Goal: Task Accomplishment & Management: Manage account settings

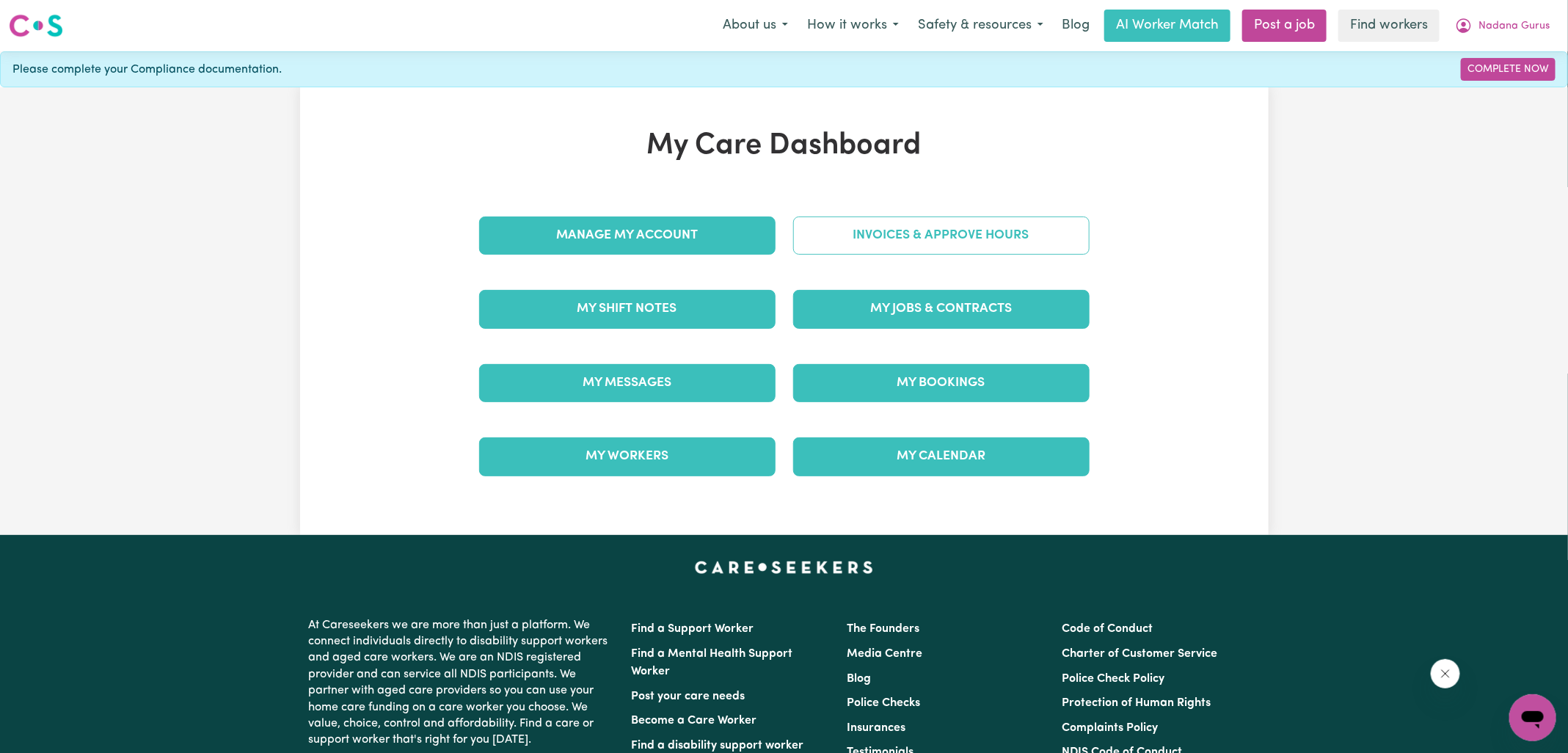
click at [847, 250] on link "Invoices & Approve Hours" at bounding box center [941, 235] width 296 height 38
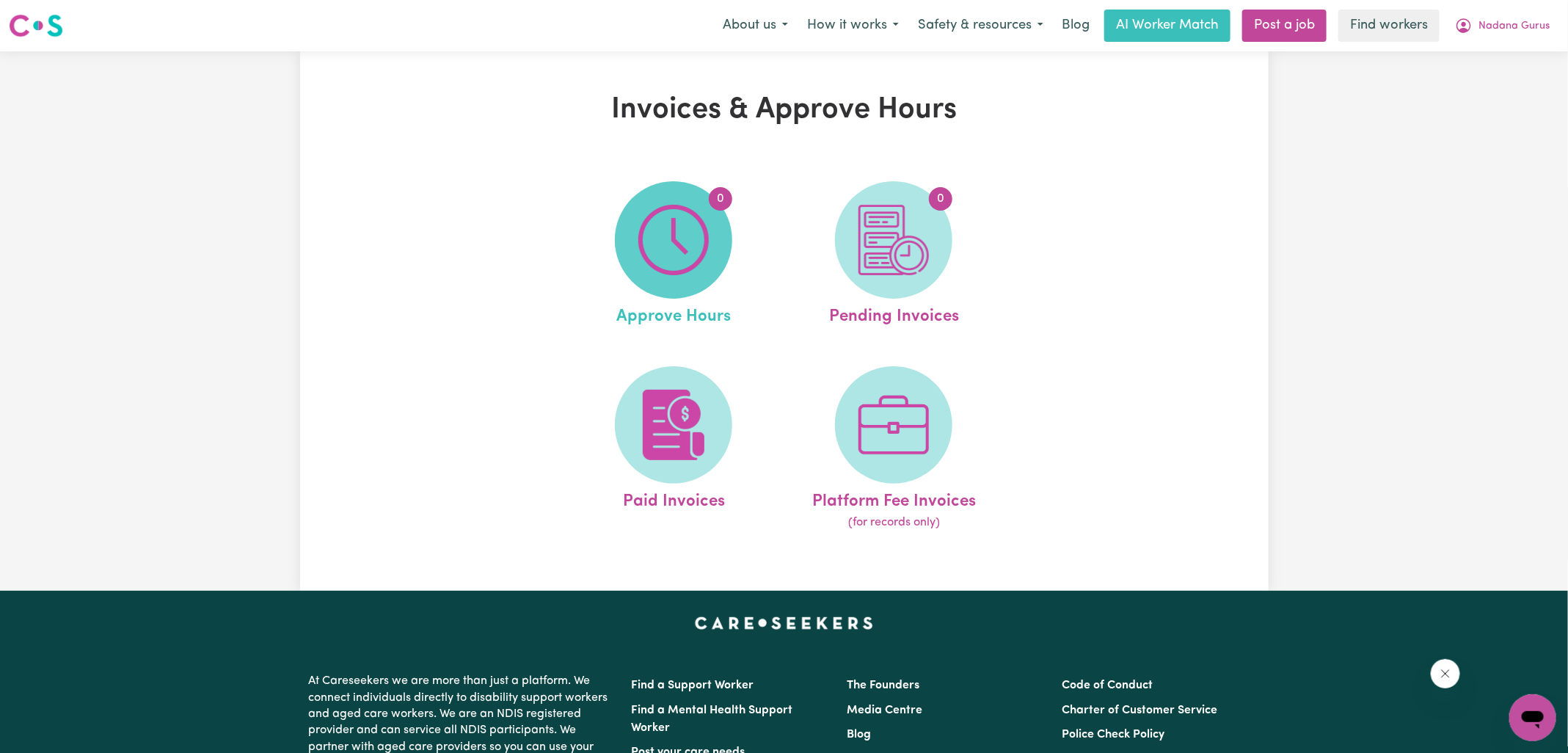
click at [677, 262] on img at bounding box center [674, 240] width 71 height 71
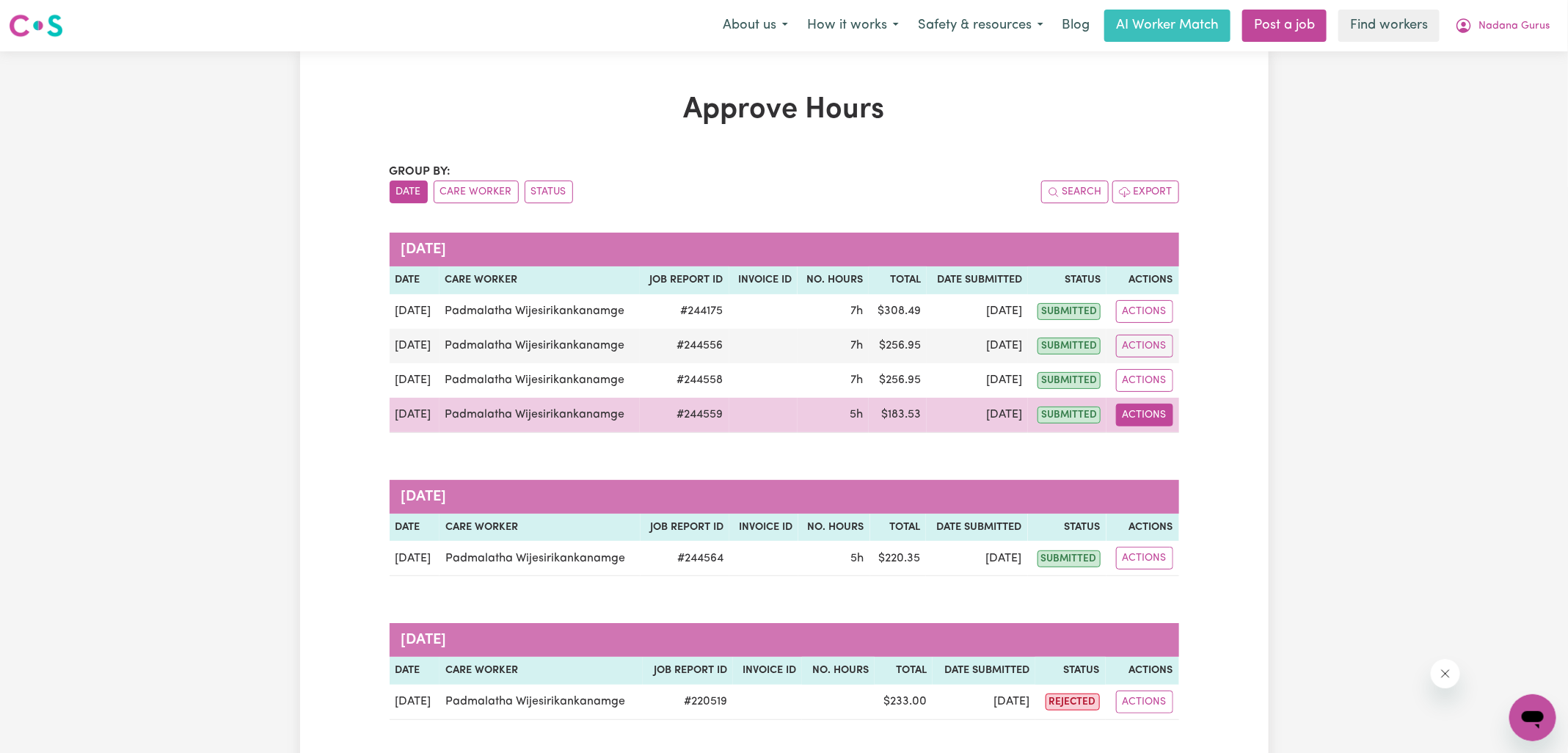
click at [1127, 411] on button "Actions" at bounding box center [1144, 415] width 57 height 23
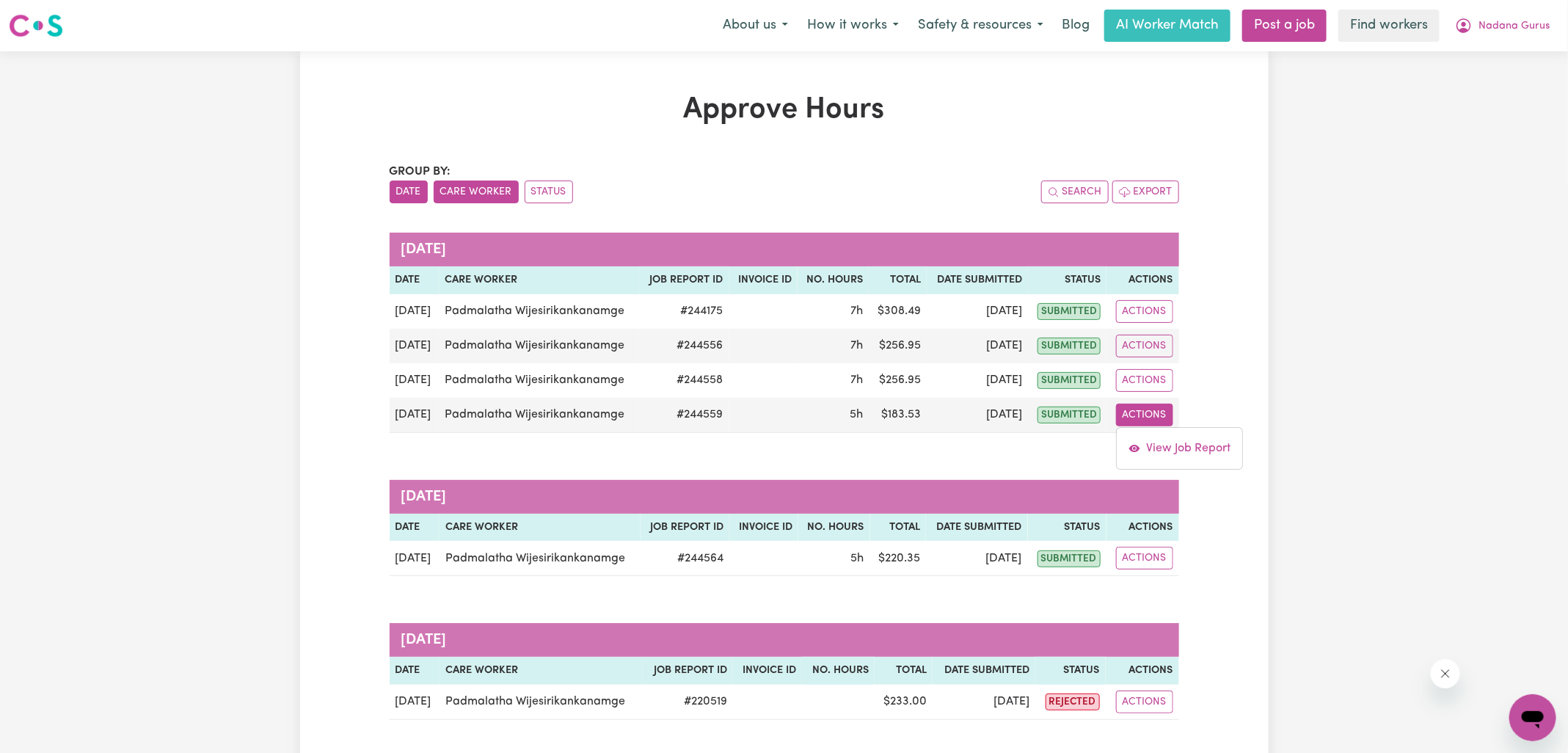
click at [491, 195] on button "Care Worker" at bounding box center [477, 191] width 85 height 23
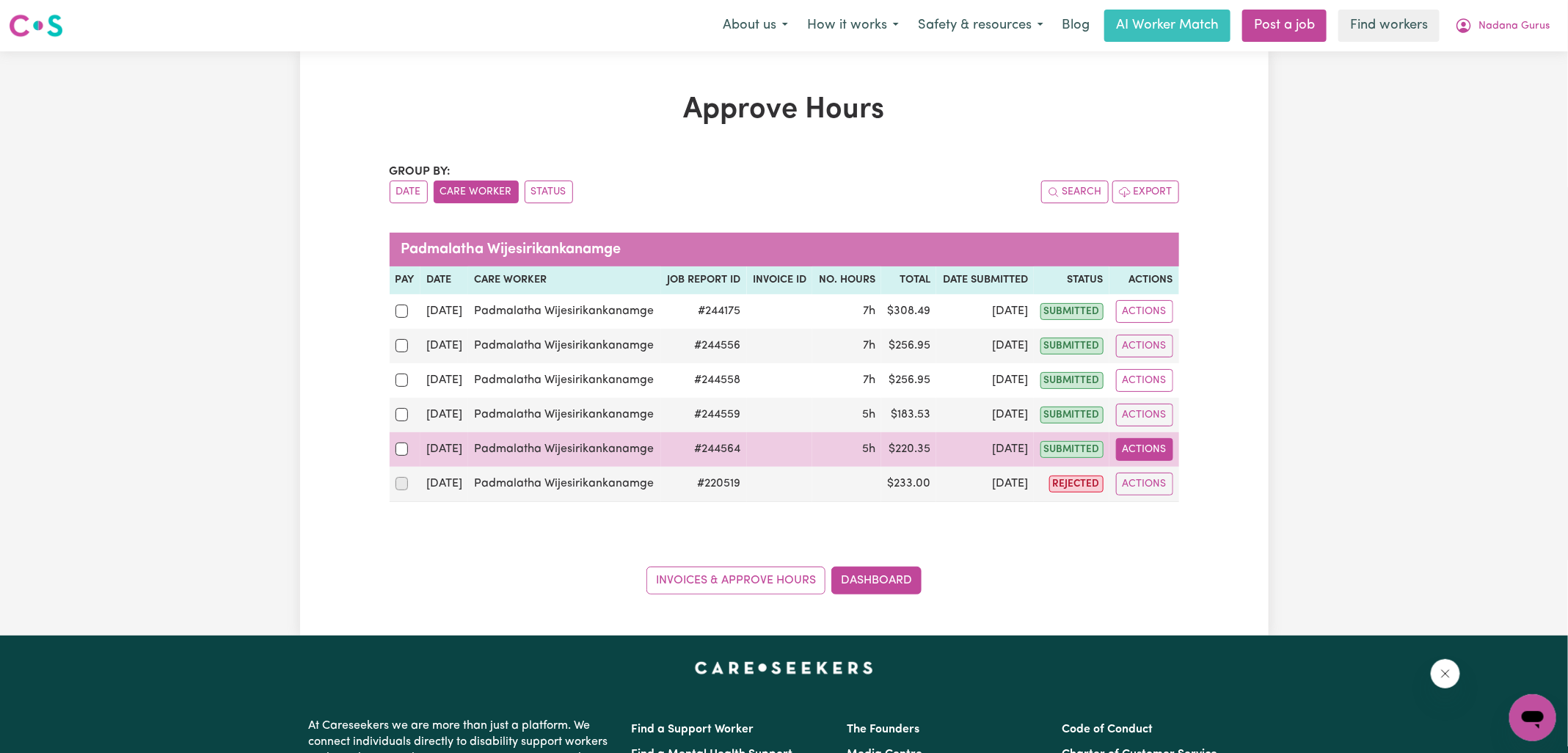
click at [1139, 449] on button "Actions" at bounding box center [1144, 450] width 57 height 23
click at [1146, 490] on link "View Job Report" at bounding box center [1180, 483] width 126 height 30
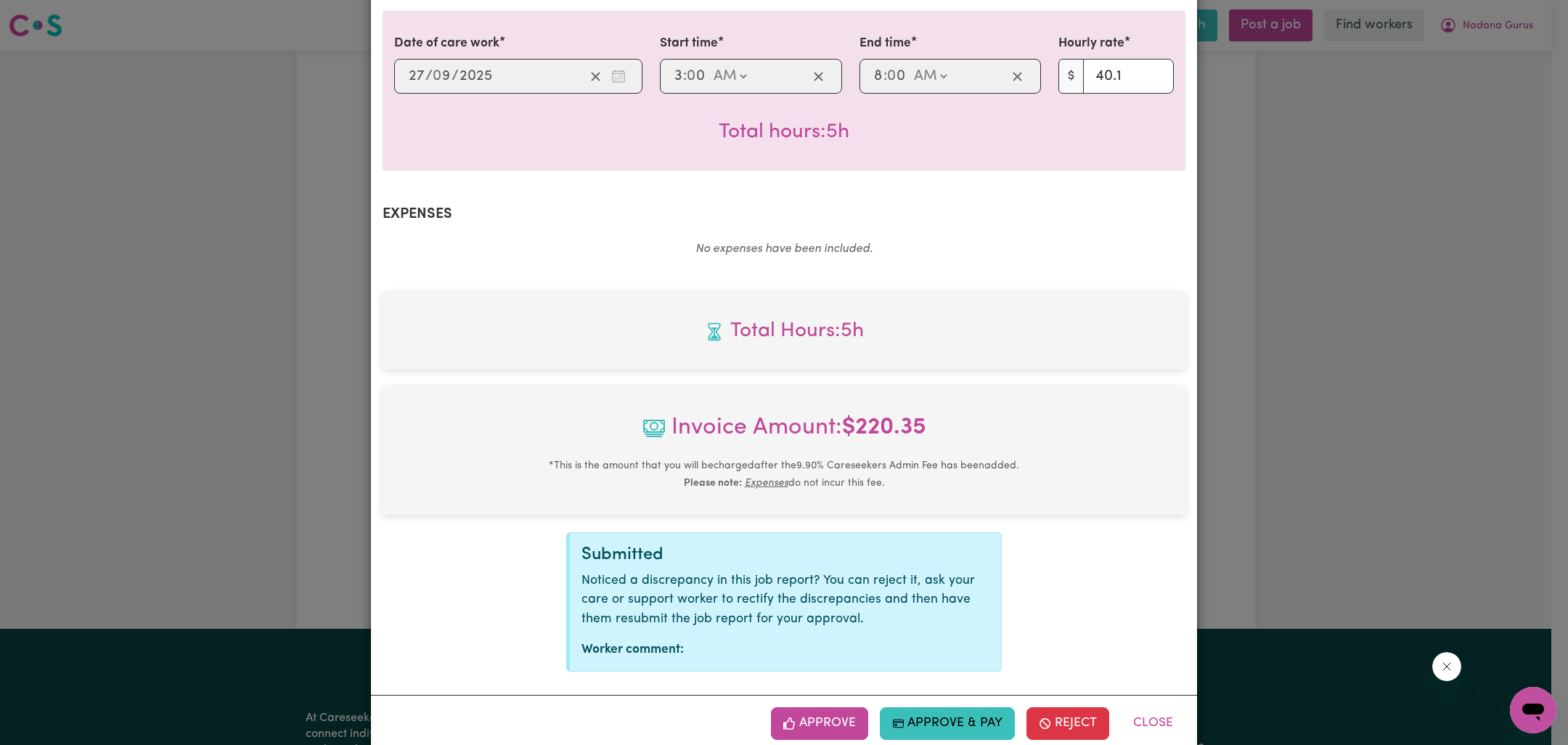
scroll to position [392, 0]
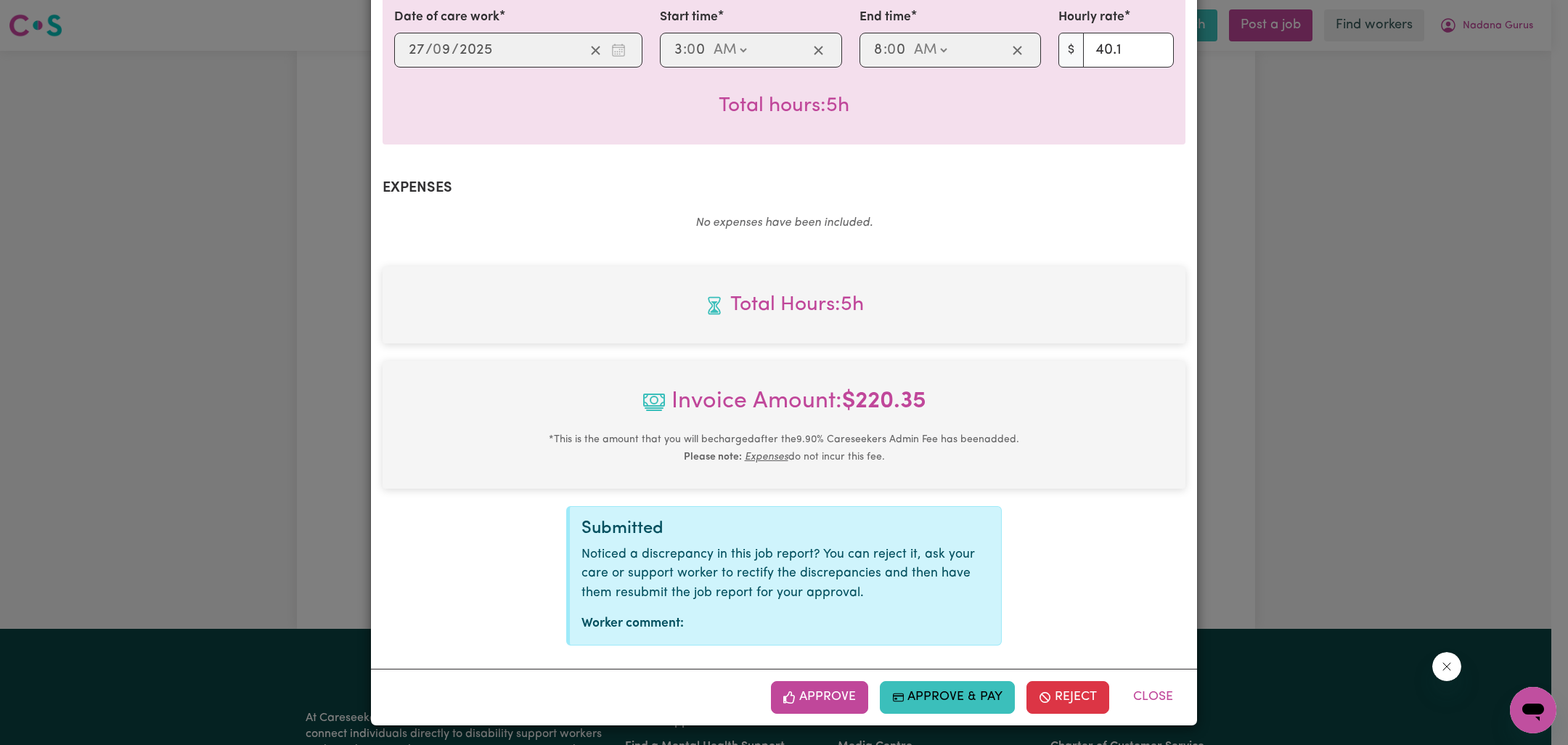
drag, startPoint x: 836, startPoint y: 694, endPoint x: 841, endPoint y: 669, distance: 25.5
click at [836, 694] on button "Approve" at bounding box center [819, 697] width 97 height 32
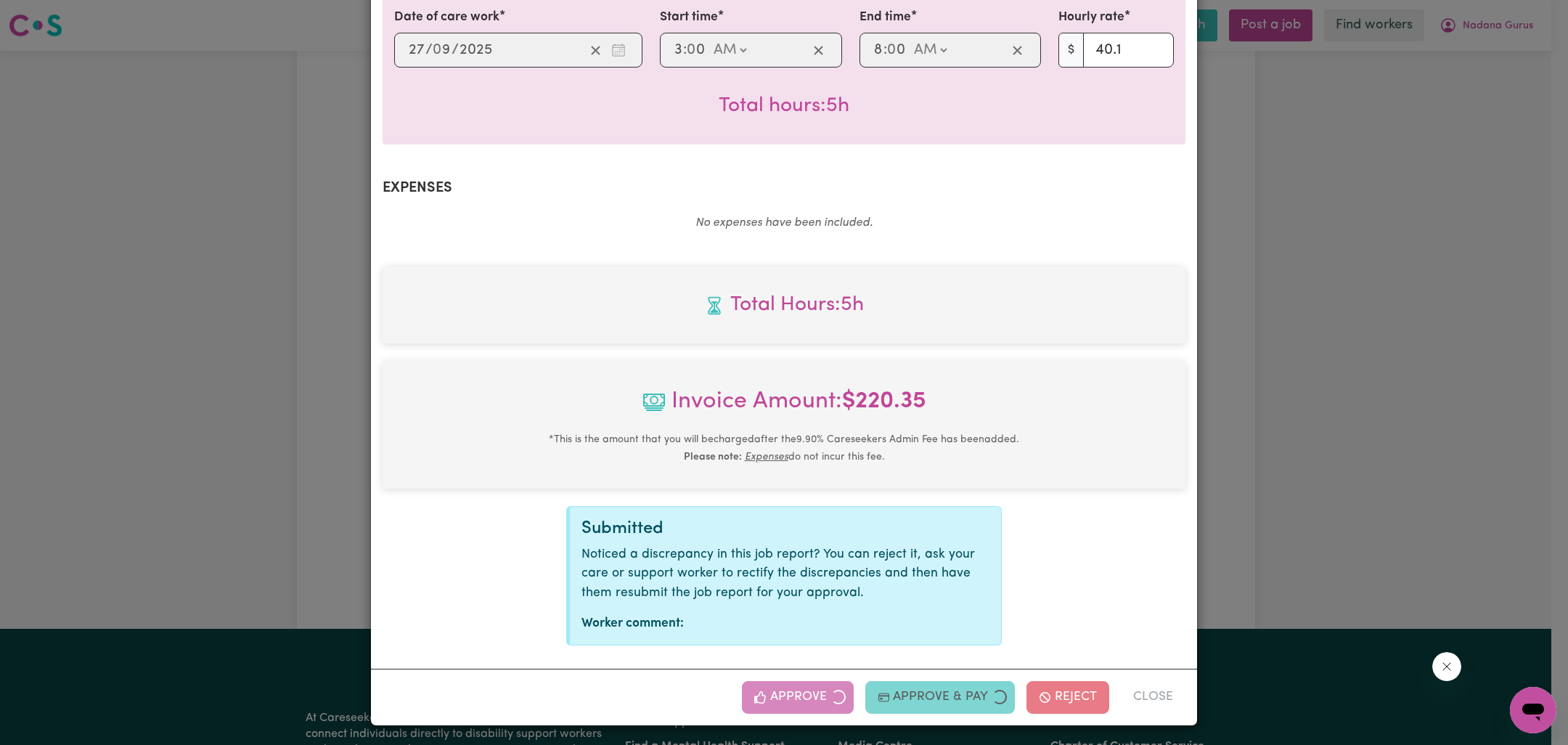
click at [1296, 411] on div "Job Report # 244564 - [PERSON_NAME] Summary Job report # 244564 Client name: Na…" at bounding box center [784, 372] width 1568 height 745
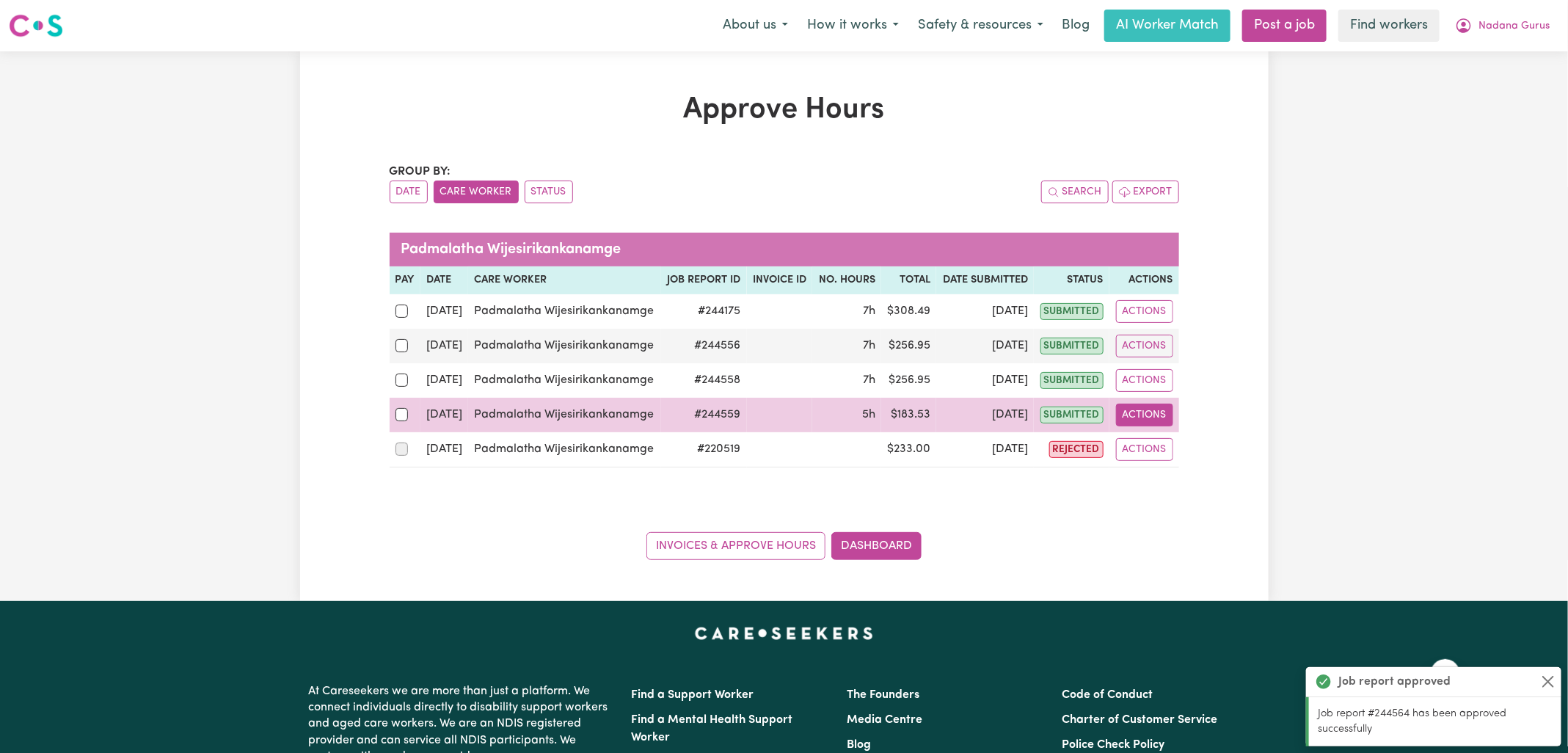
click at [1167, 412] on button "Actions" at bounding box center [1144, 415] width 57 height 23
click at [1186, 444] on link "View Job Report" at bounding box center [1180, 449] width 126 height 30
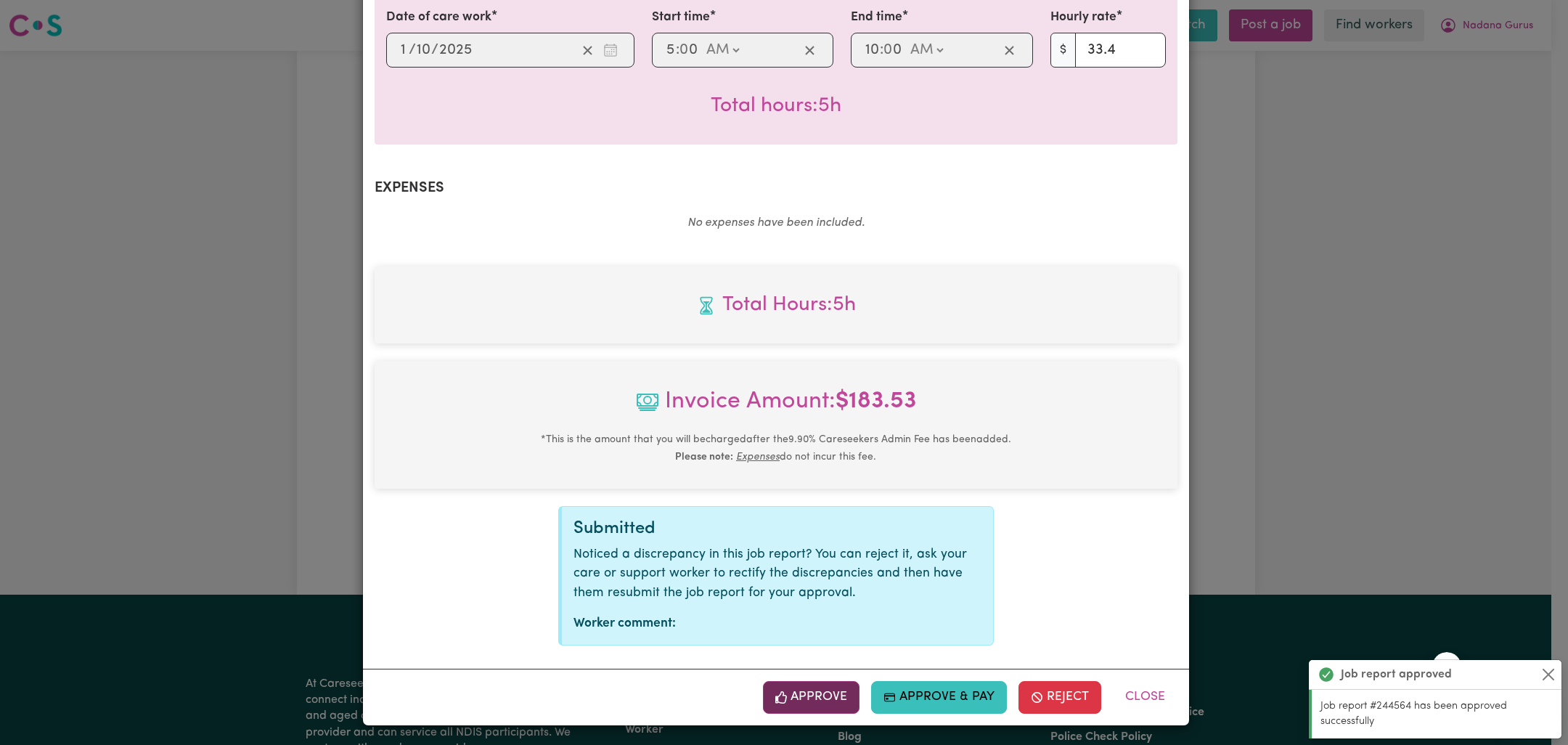
click at [785, 702] on button "Approve" at bounding box center [812, 697] width 97 height 32
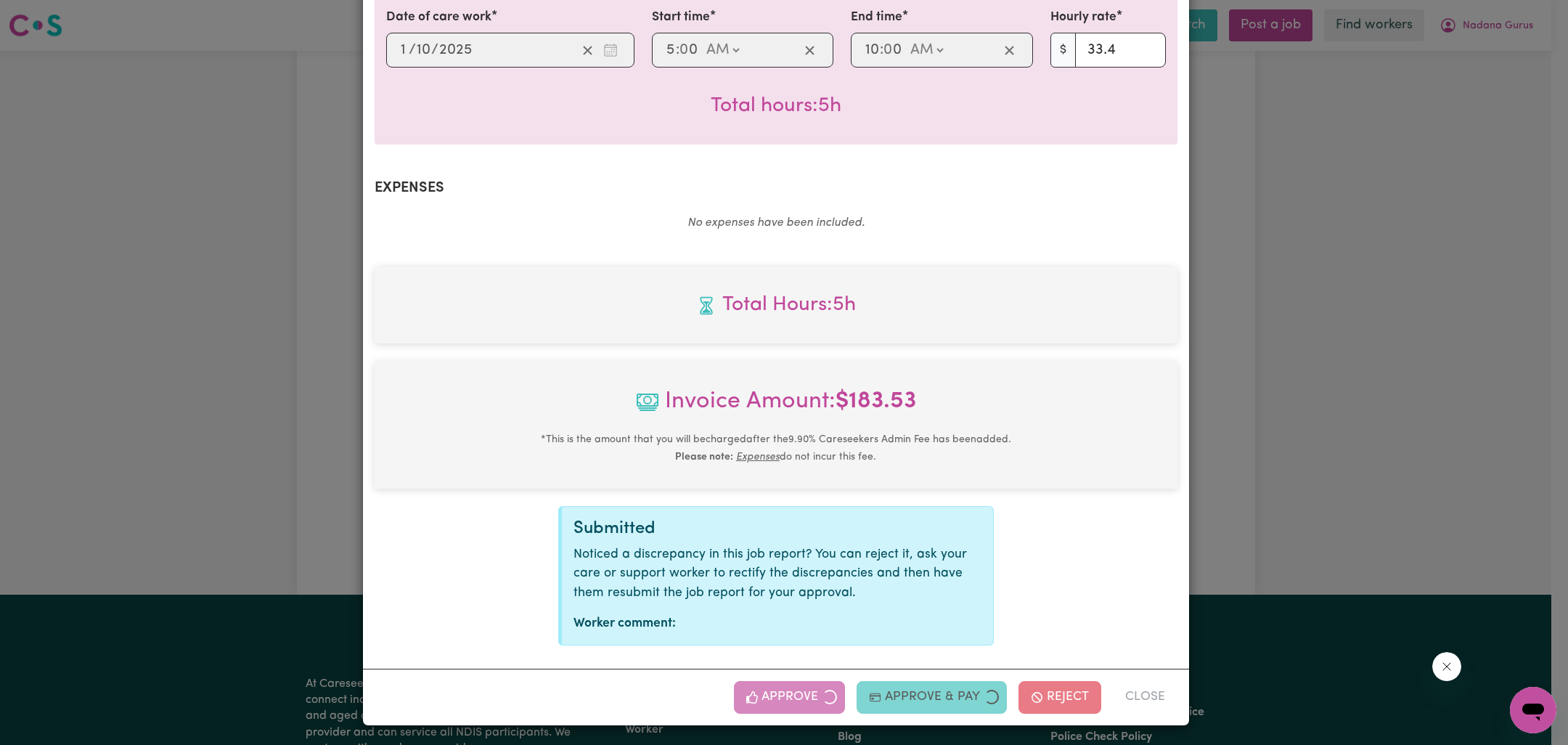
click at [1250, 428] on div "Job Report # 244559 - [PERSON_NAME] Summary Job report # 244559 Client name: Na…" at bounding box center [784, 372] width 1568 height 745
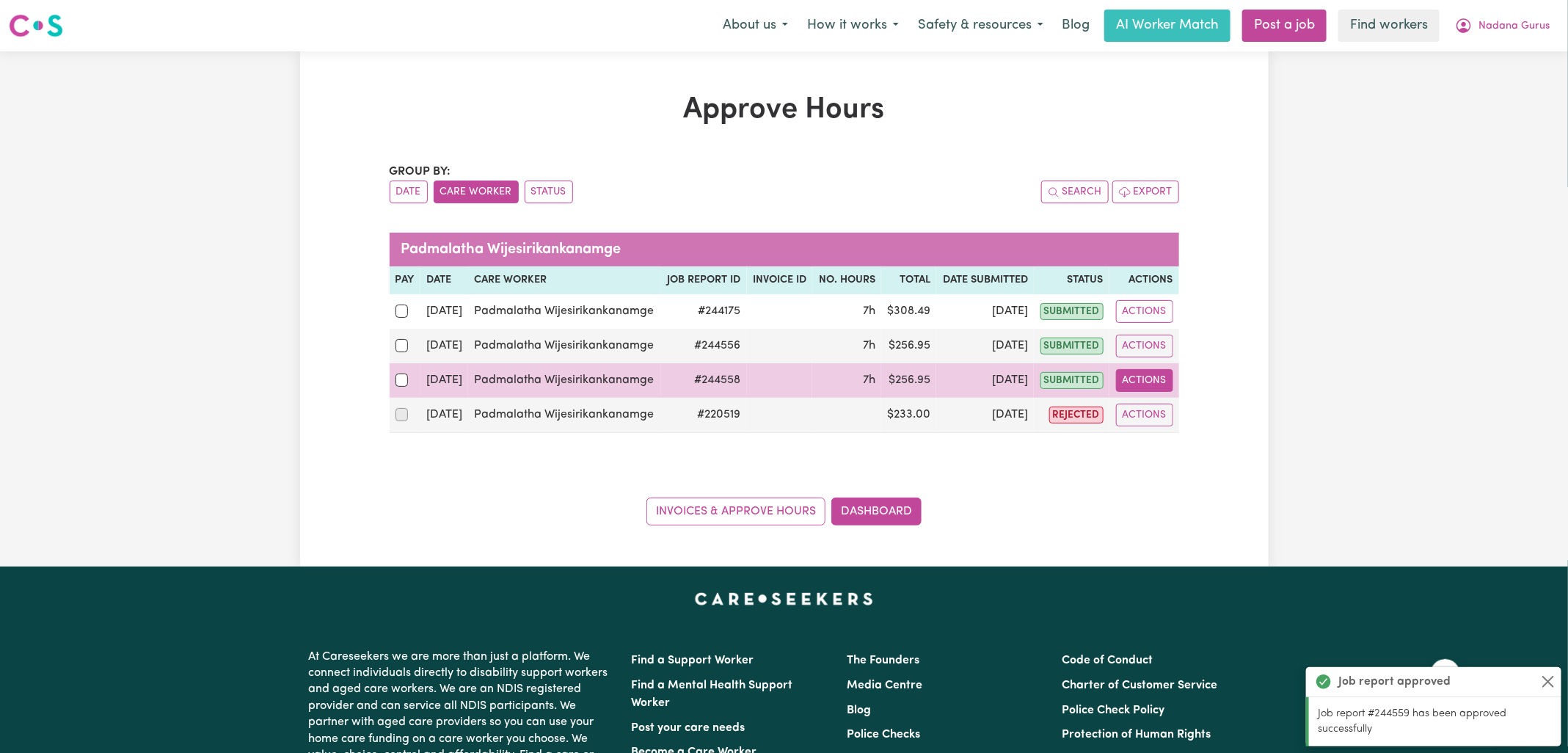
click at [1148, 380] on button "Actions" at bounding box center [1144, 381] width 57 height 23
click at [1158, 411] on link "View Job Report" at bounding box center [1180, 414] width 126 height 30
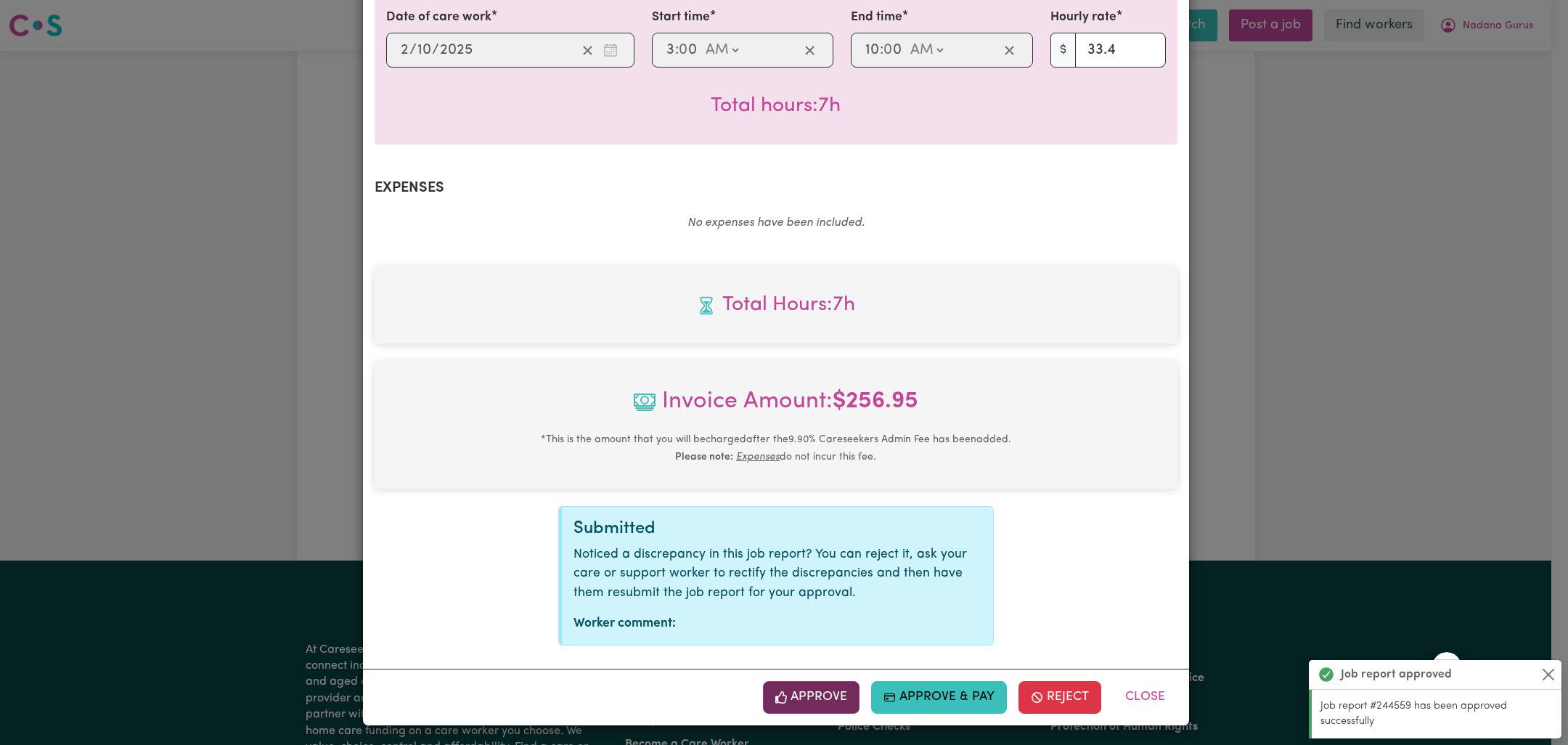
click at [829, 689] on button "Approve" at bounding box center [812, 697] width 97 height 32
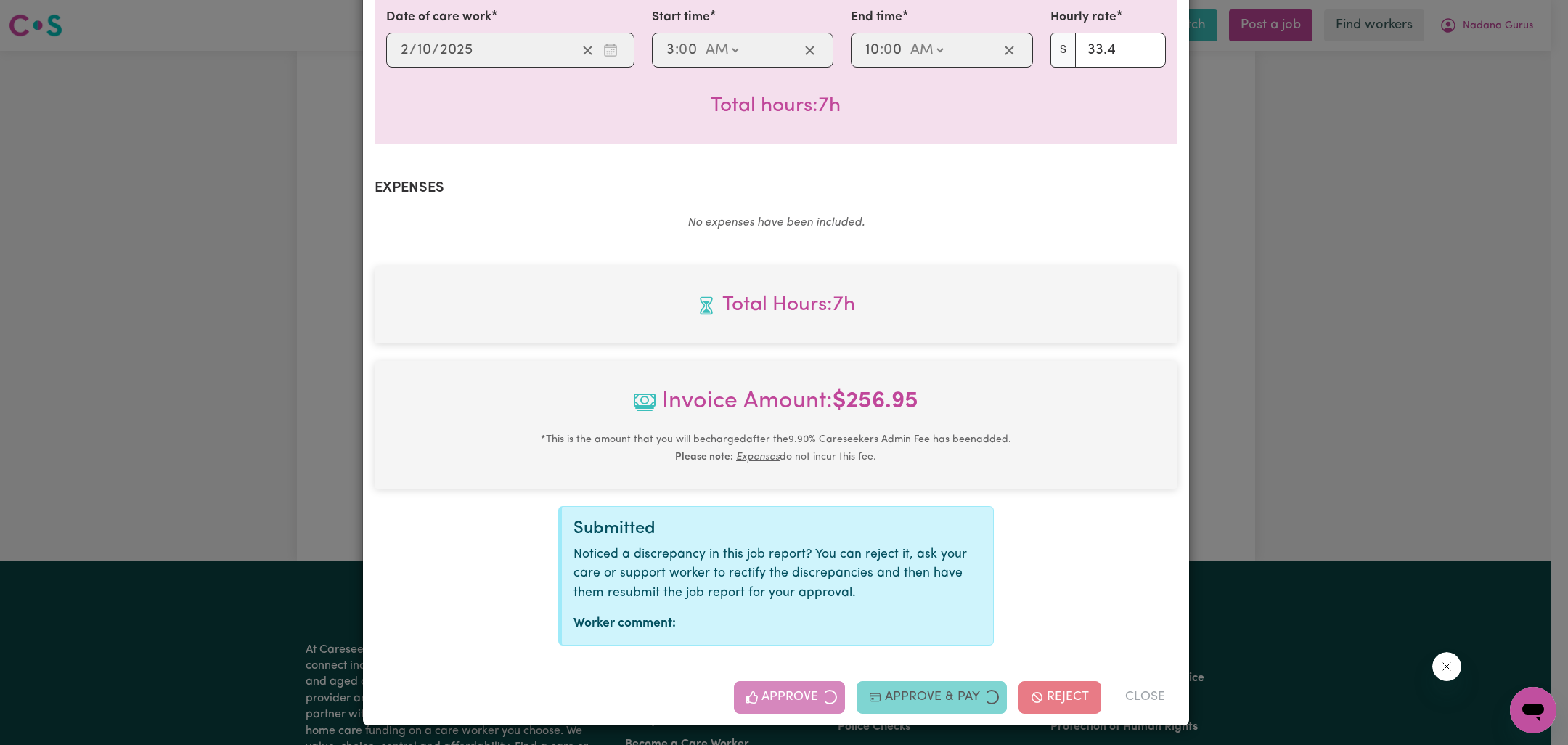
click at [1366, 397] on div "Job Report # 244558 - [PERSON_NAME] Summary Job report # 244558 Client name: Na…" at bounding box center [784, 372] width 1568 height 745
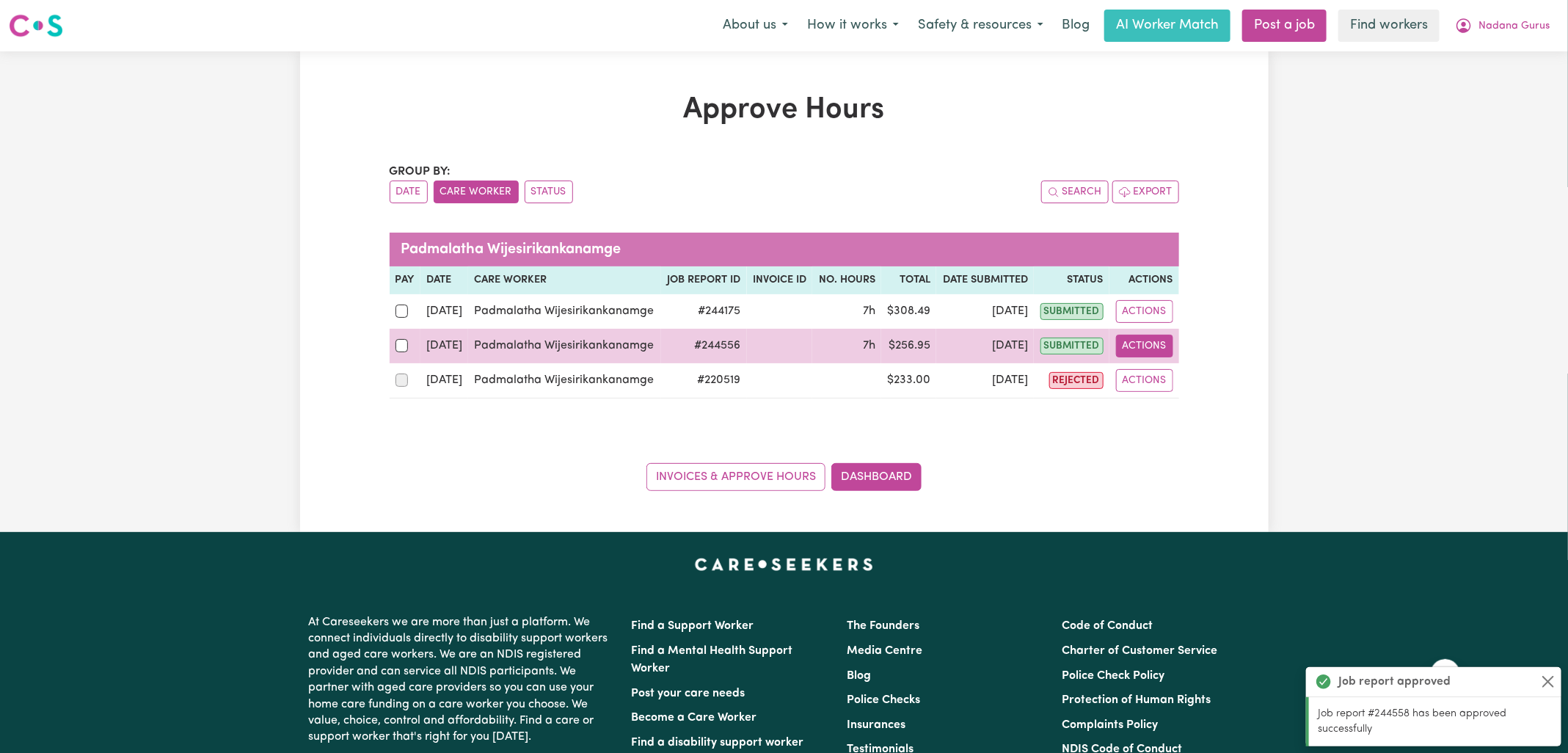
click at [1145, 343] on button "Actions" at bounding box center [1144, 346] width 57 height 23
click at [1170, 384] on link "View Job Report" at bounding box center [1180, 379] width 126 height 30
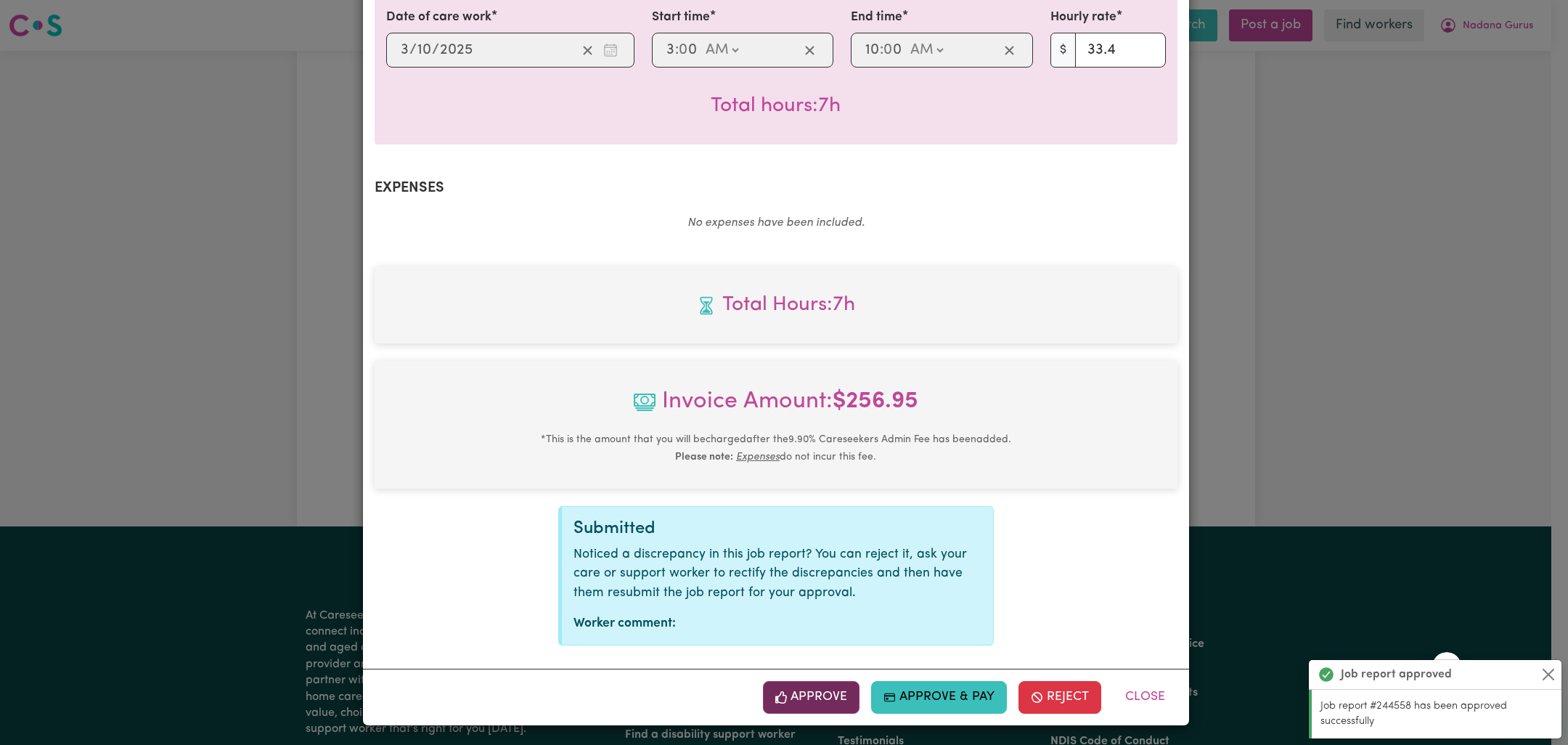
click at [806, 695] on button "Approve" at bounding box center [812, 697] width 97 height 32
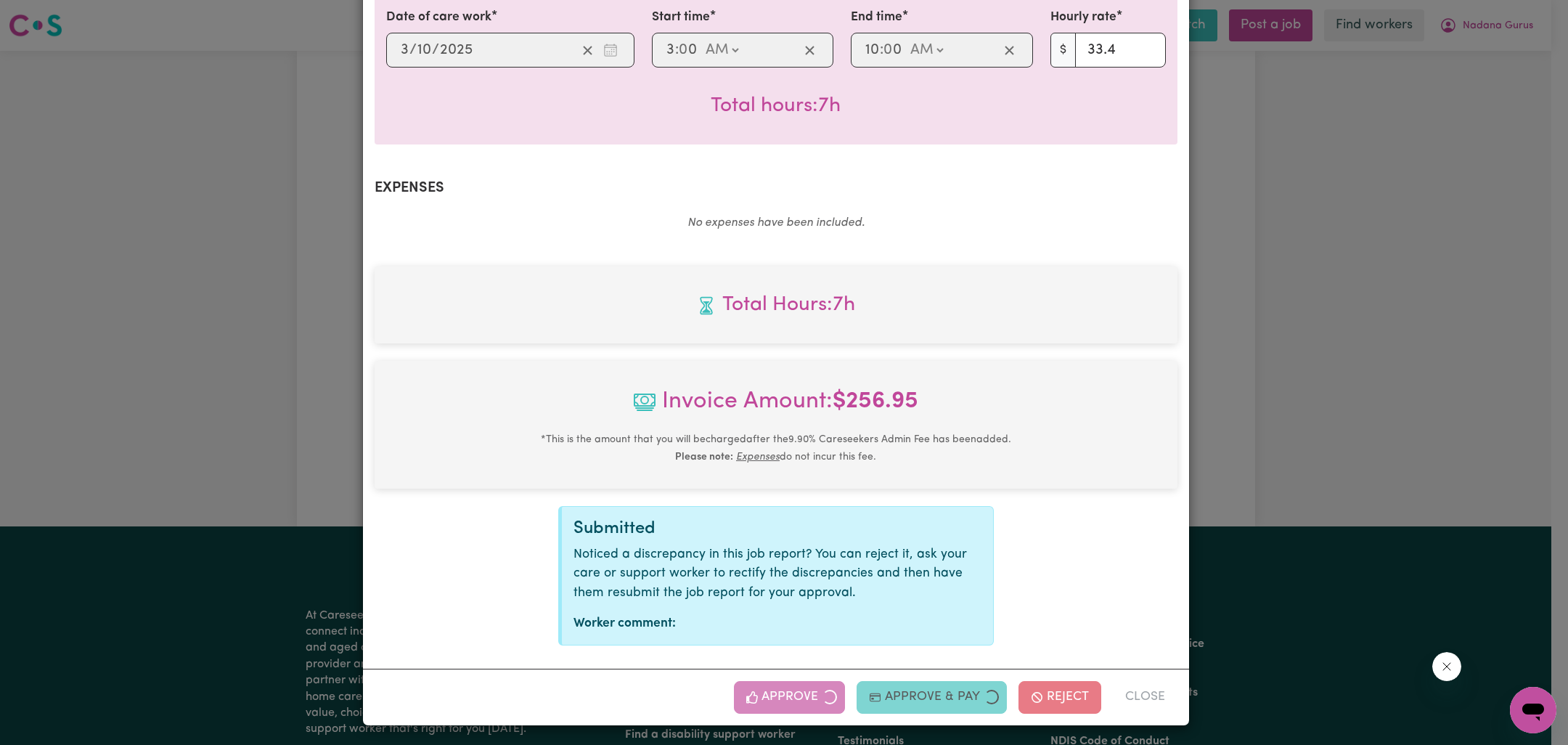
click at [1406, 337] on div "Job Report # 244556 - [PERSON_NAME] Summary Job report # 244556 Client name: Na…" at bounding box center [784, 372] width 1568 height 745
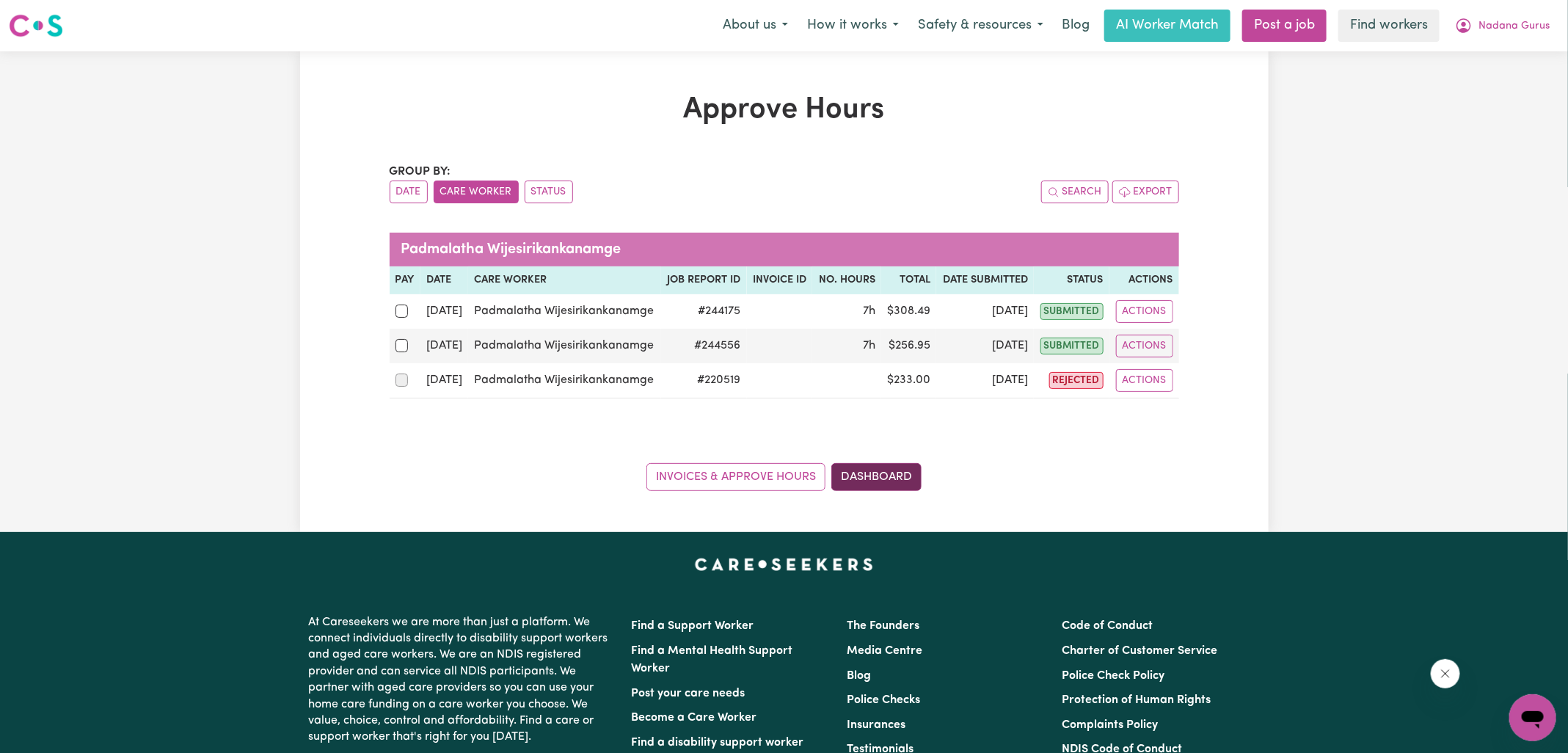
click at [894, 472] on link "Dashboard" at bounding box center [877, 477] width 90 height 28
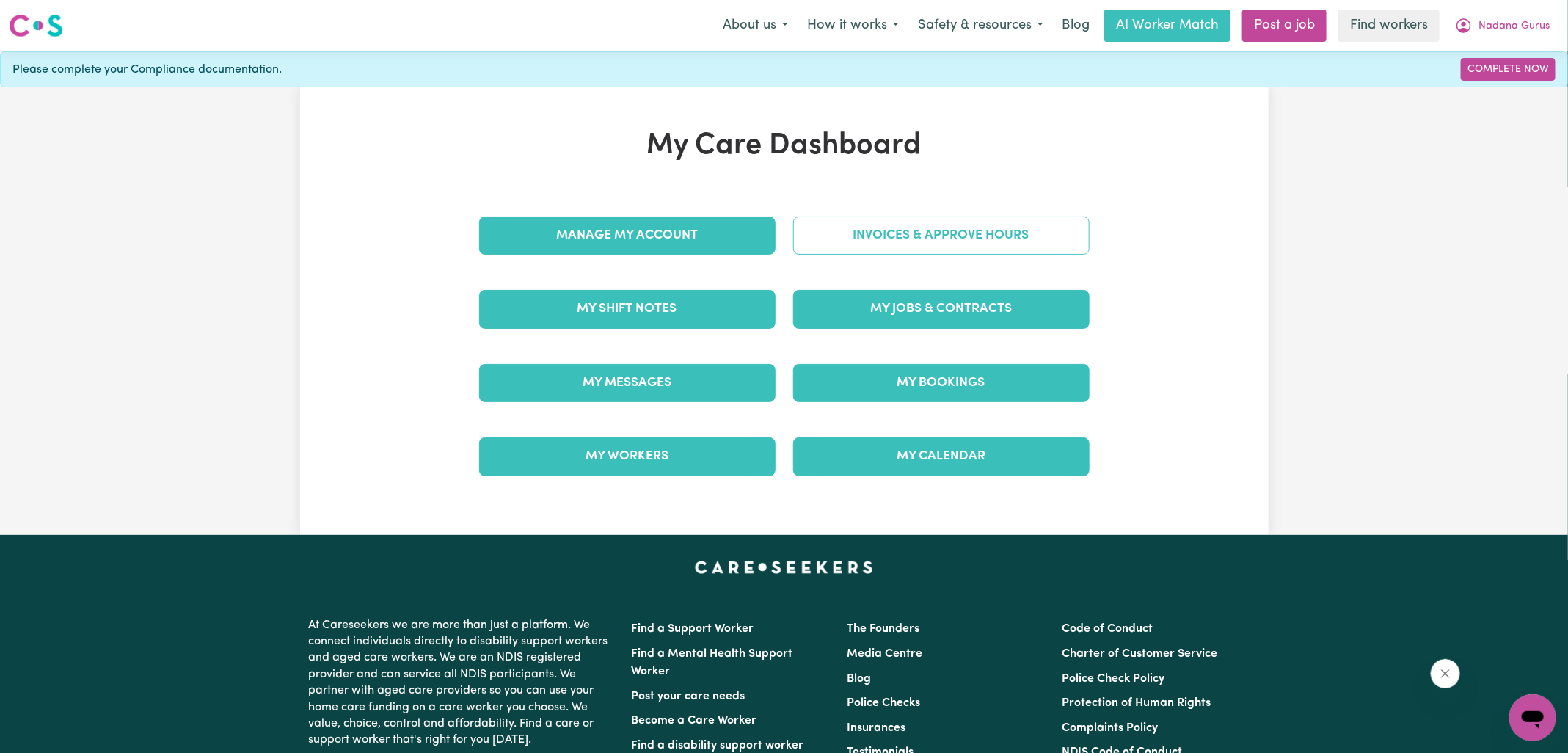
click at [804, 229] on link "Invoices & Approve Hours" at bounding box center [941, 235] width 296 height 38
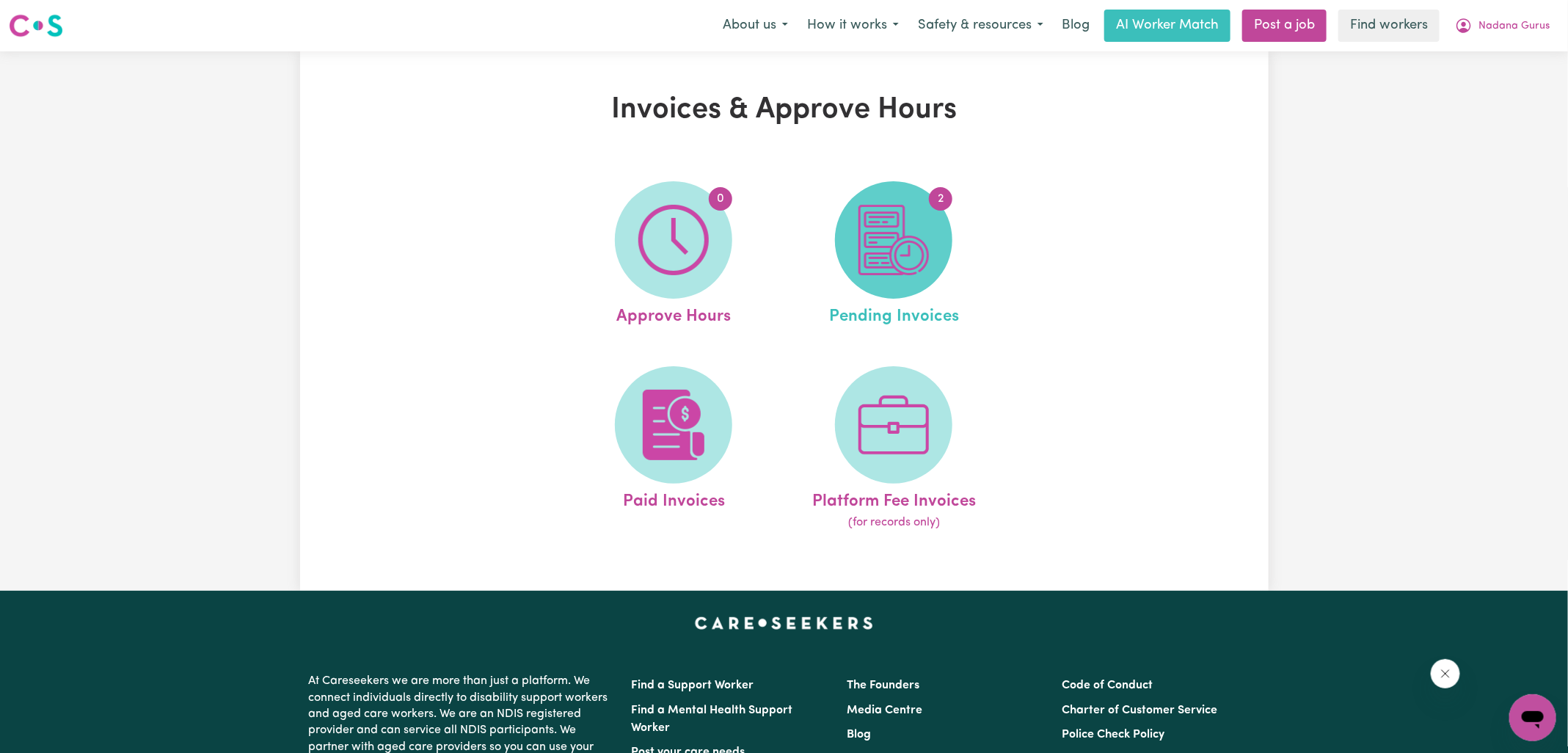
click at [901, 251] on img at bounding box center [894, 240] width 71 height 71
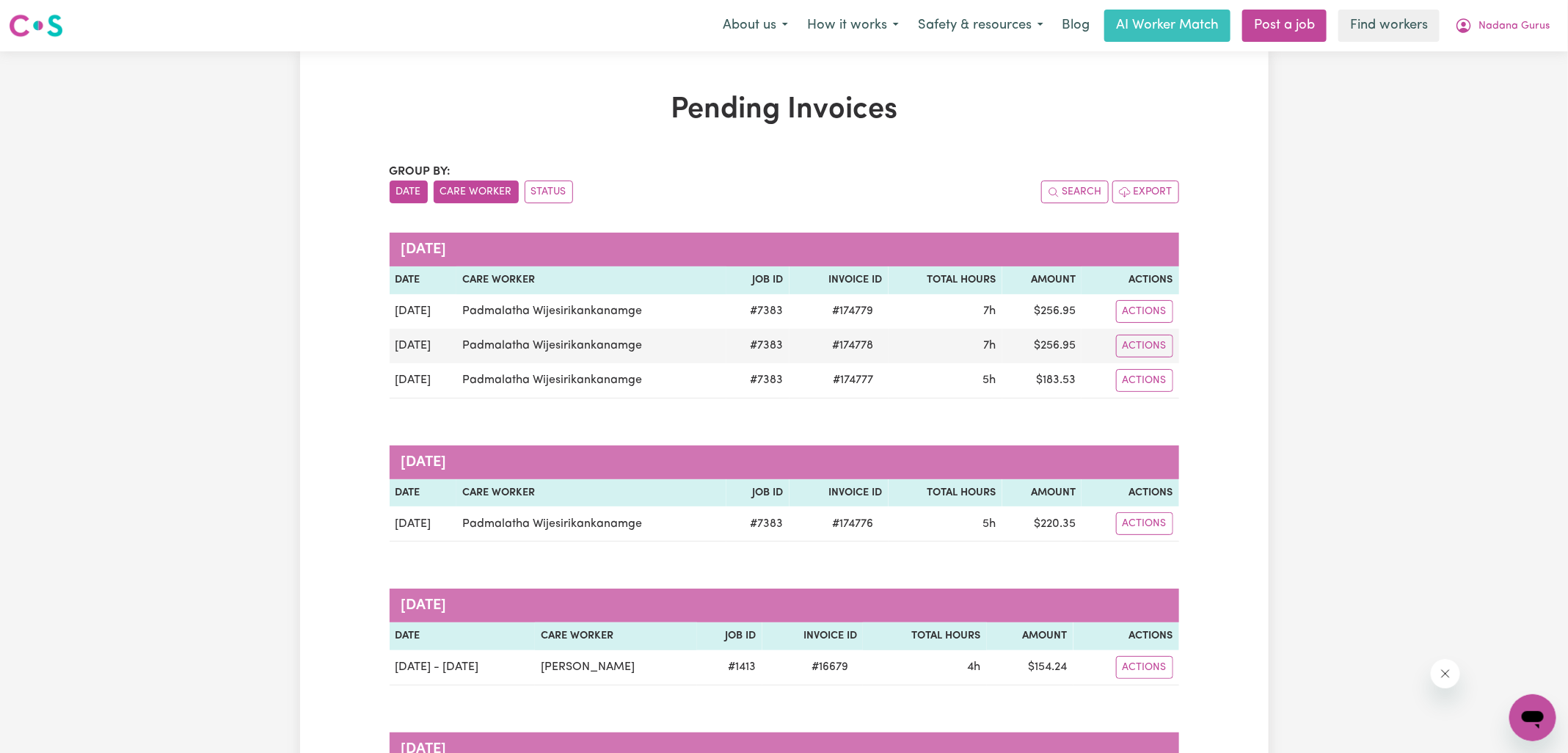
click at [487, 198] on button "Care Worker" at bounding box center [477, 191] width 85 height 23
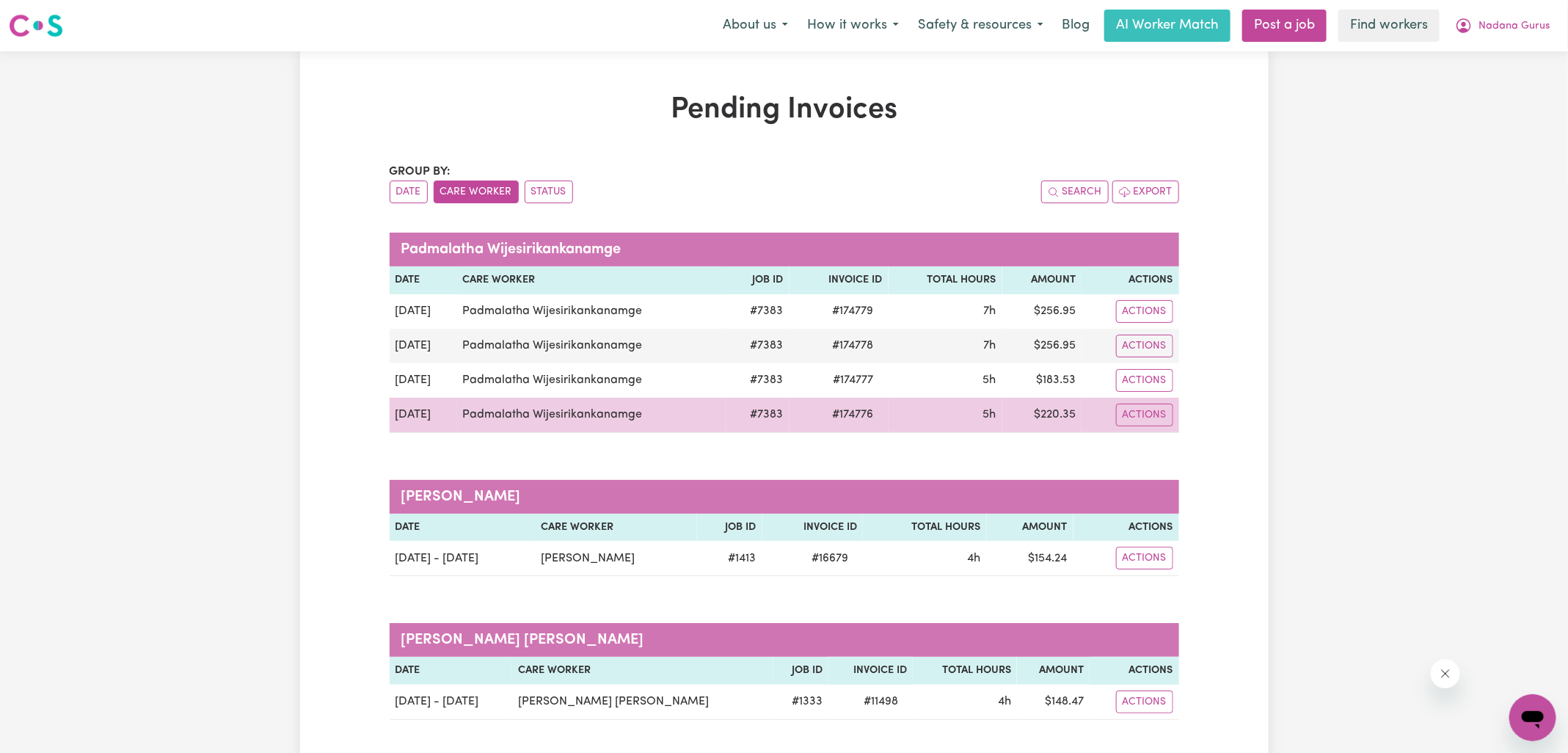
click at [849, 412] on span "# 174776" at bounding box center [853, 415] width 59 height 18
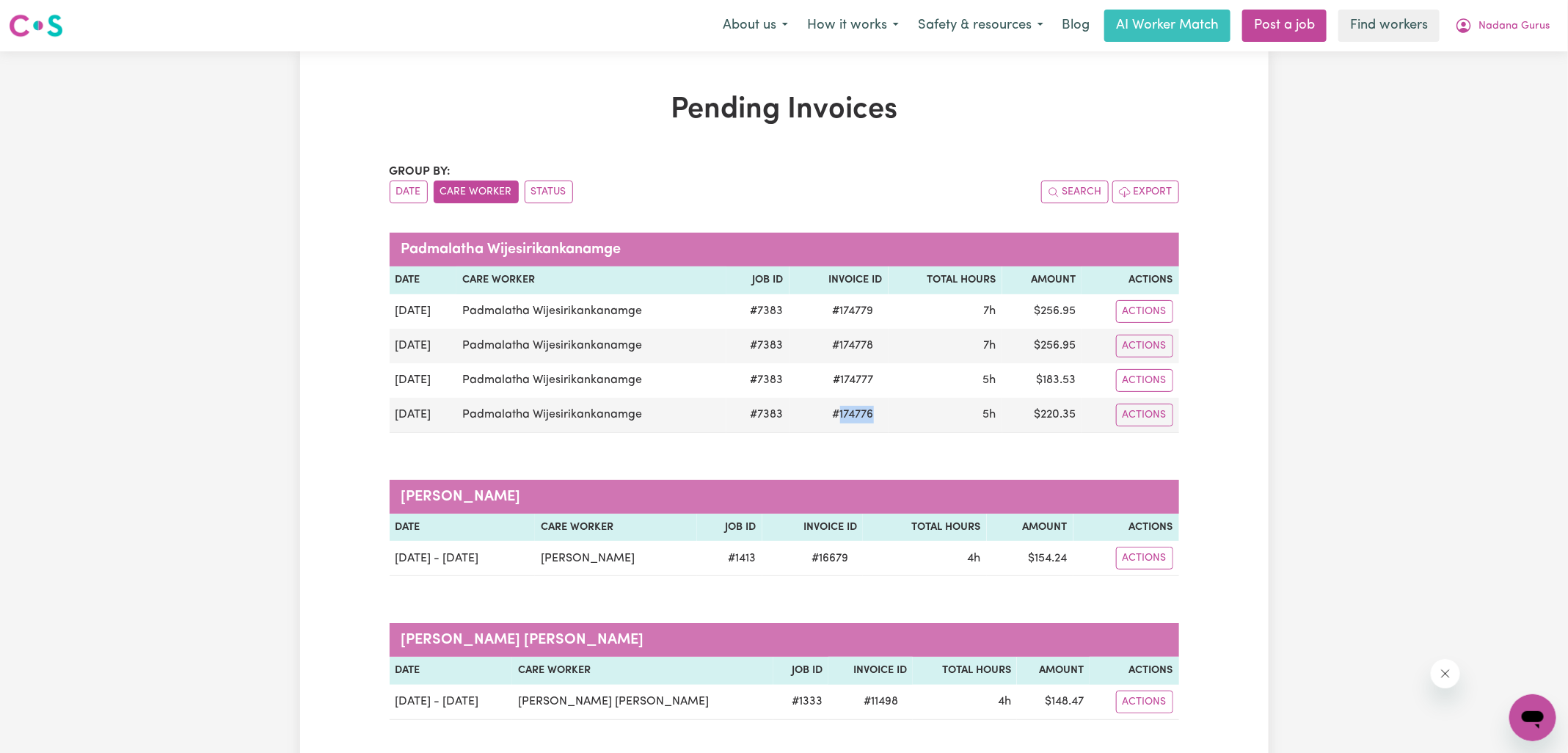
copy span "174776"
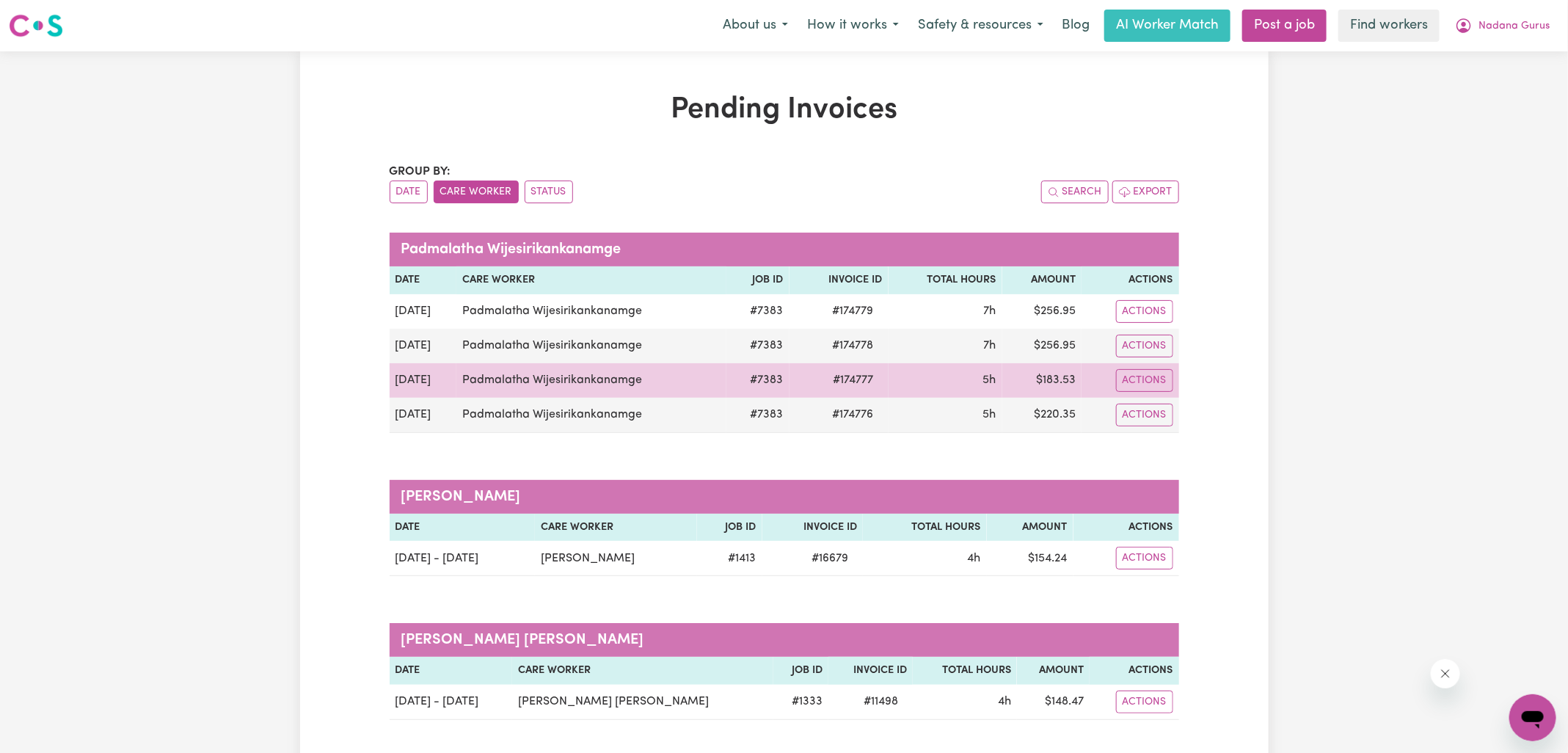
click at [865, 381] on span "# 174777" at bounding box center [854, 380] width 58 height 18
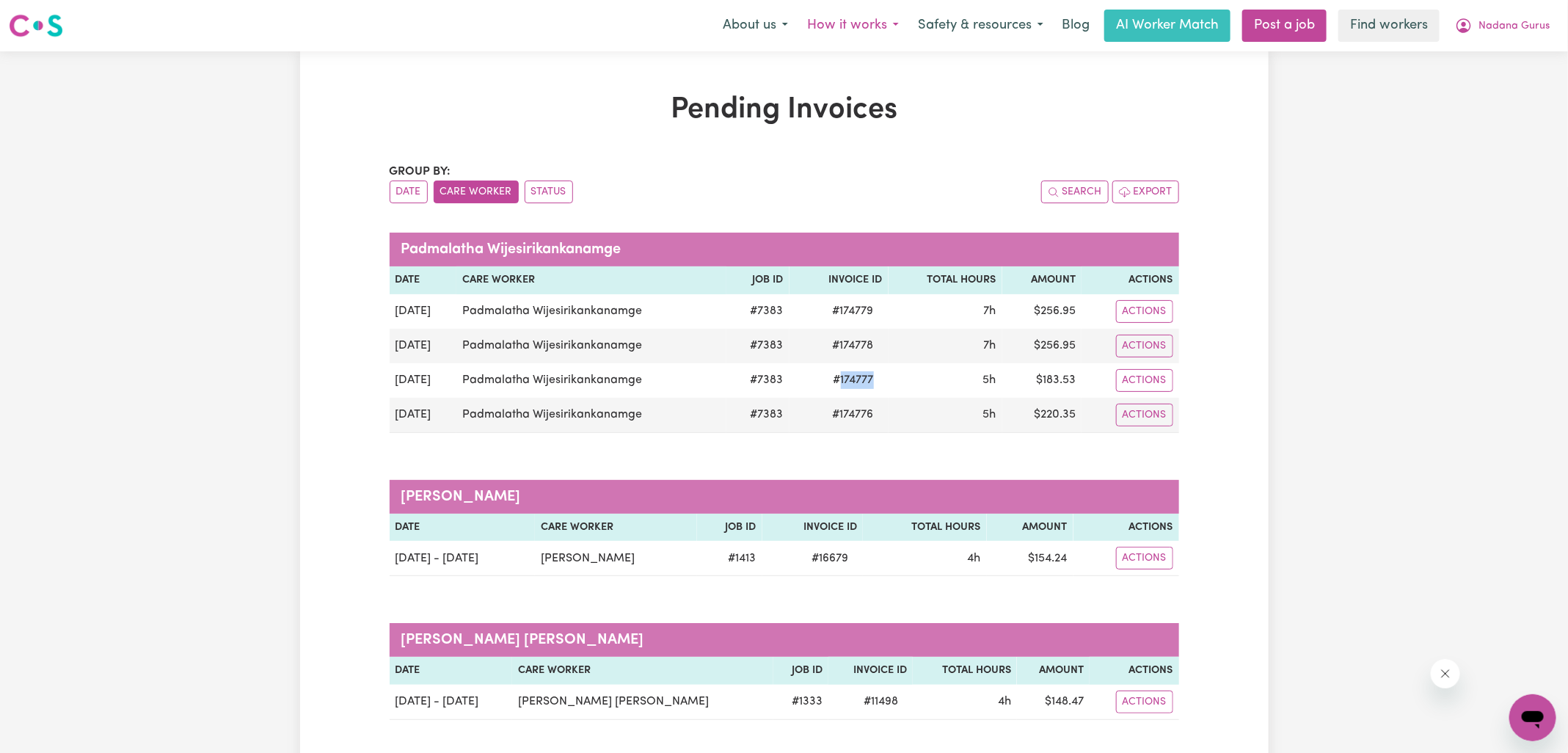
copy span "174777"
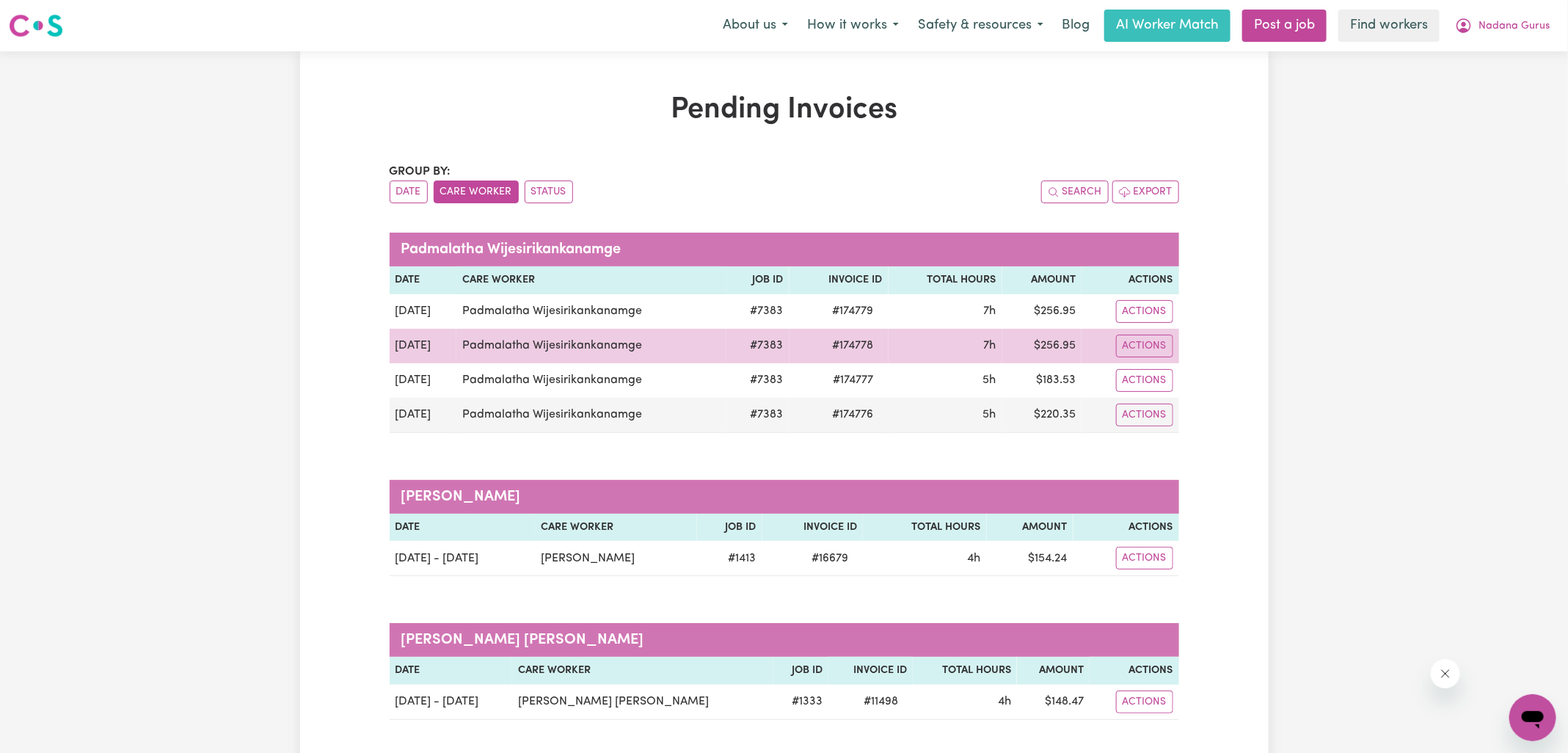
click at [867, 347] on span "# 174778" at bounding box center [853, 345] width 59 height 18
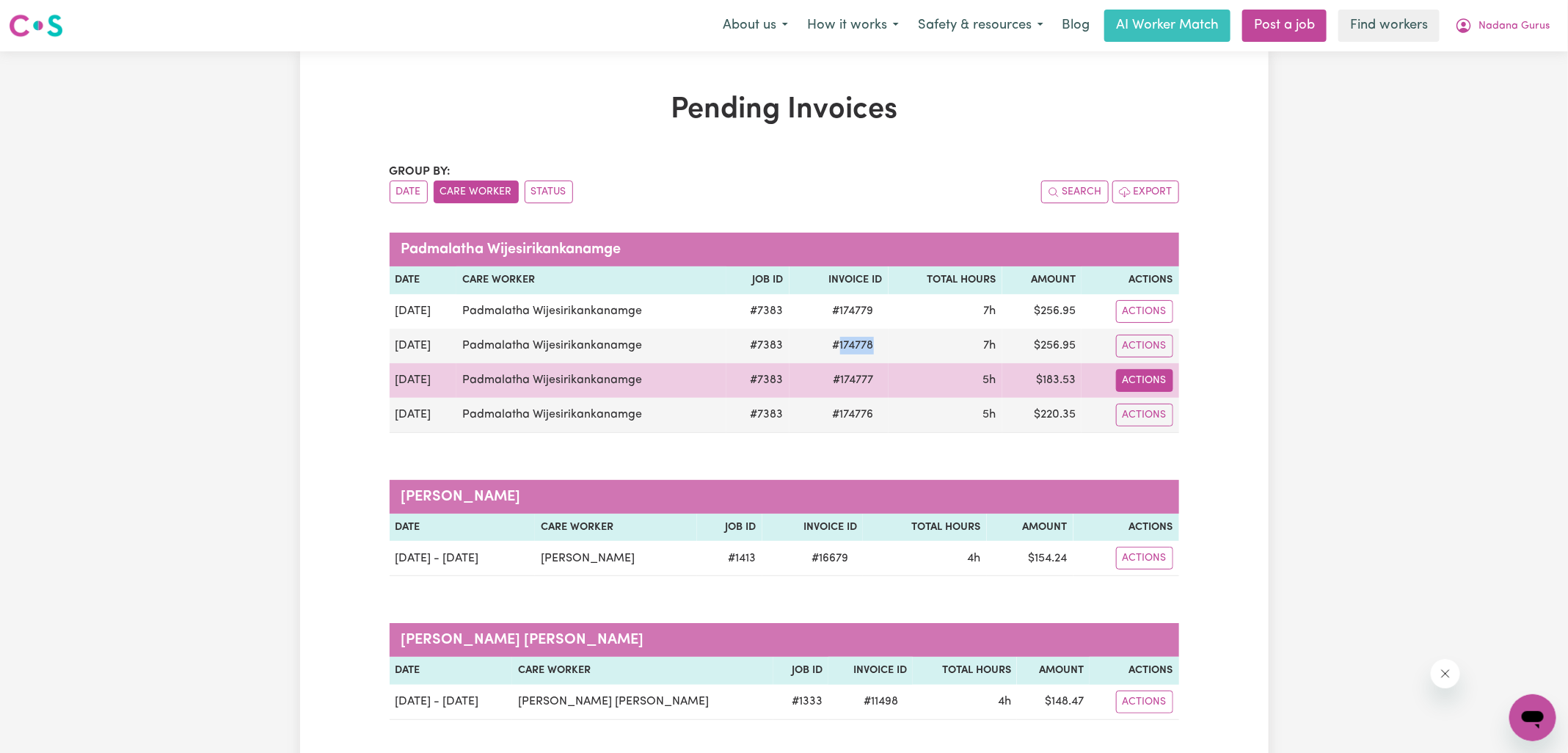
copy span "174778"
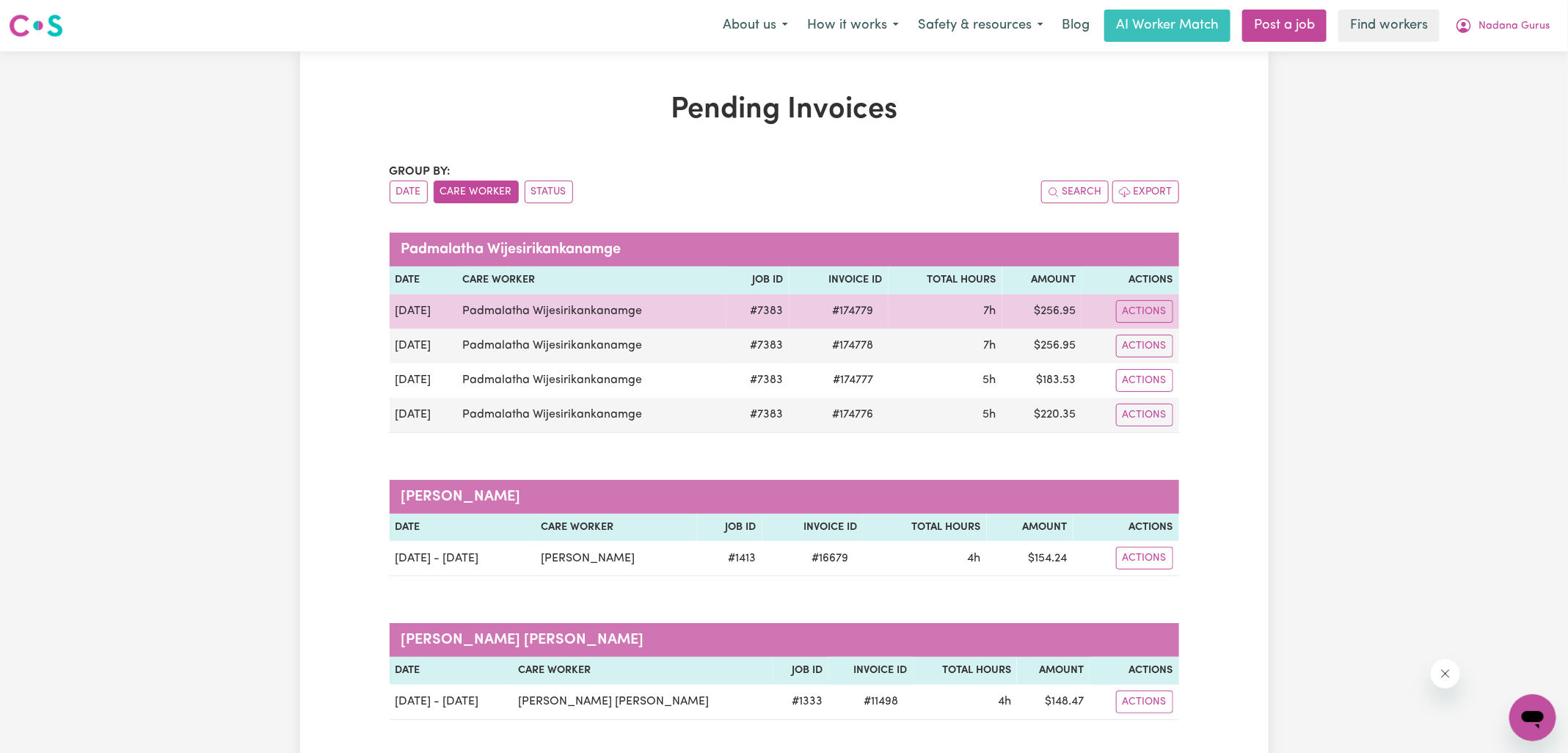
click at [866, 312] on span "# 174779" at bounding box center [853, 311] width 59 height 18
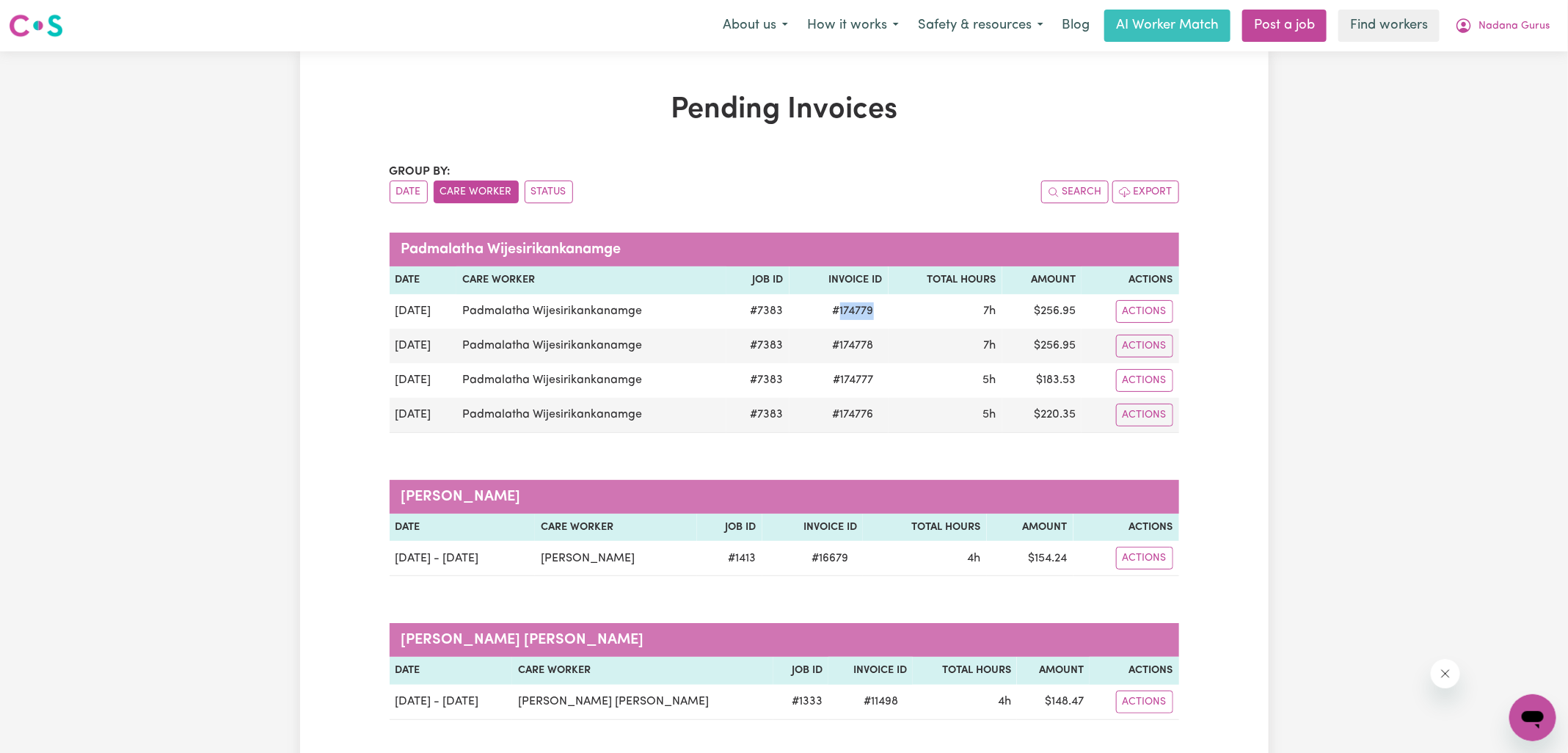
copy span "174779"
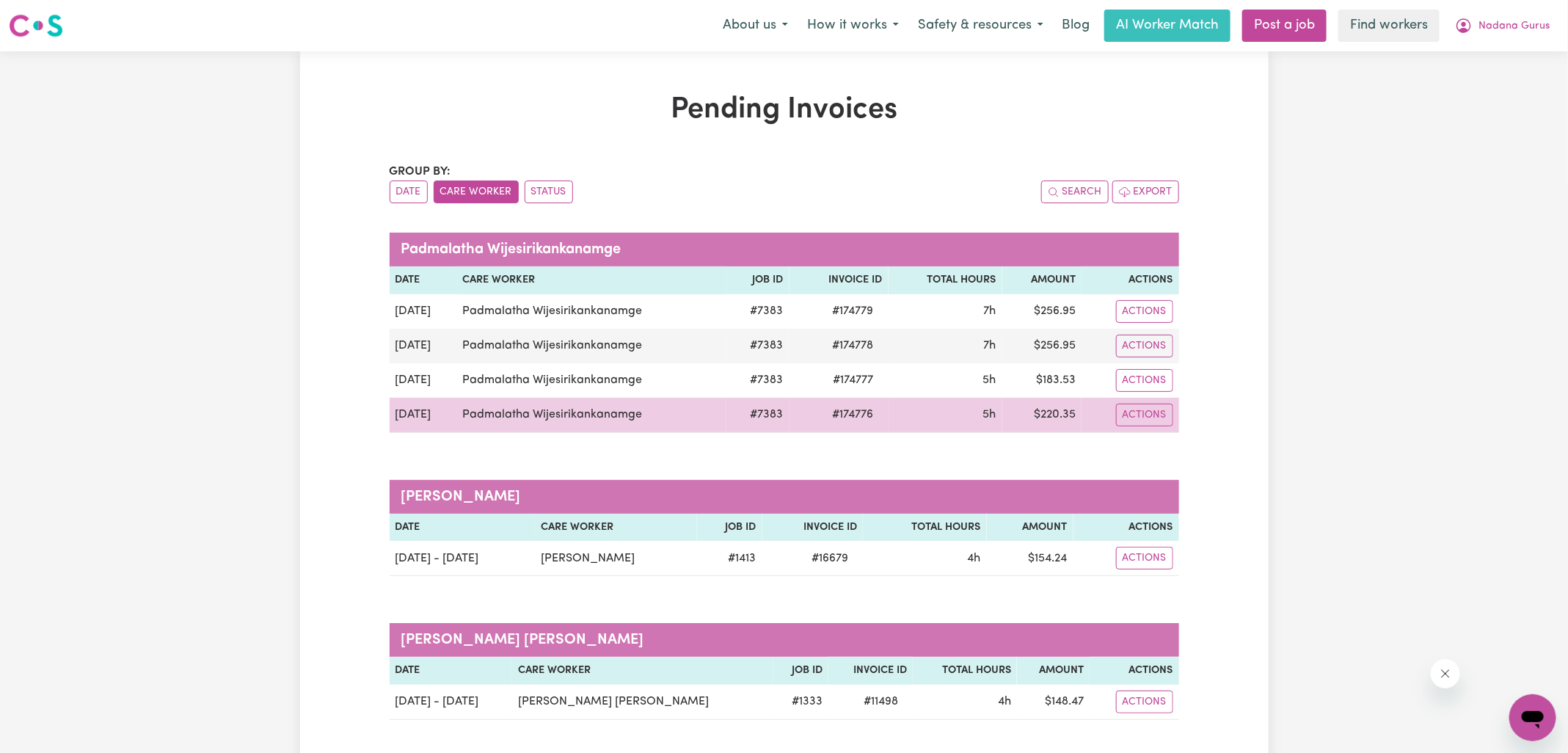
click at [1073, 413] on td "$ 220.35" at bounding box center [1041, 415] width 79 height 35
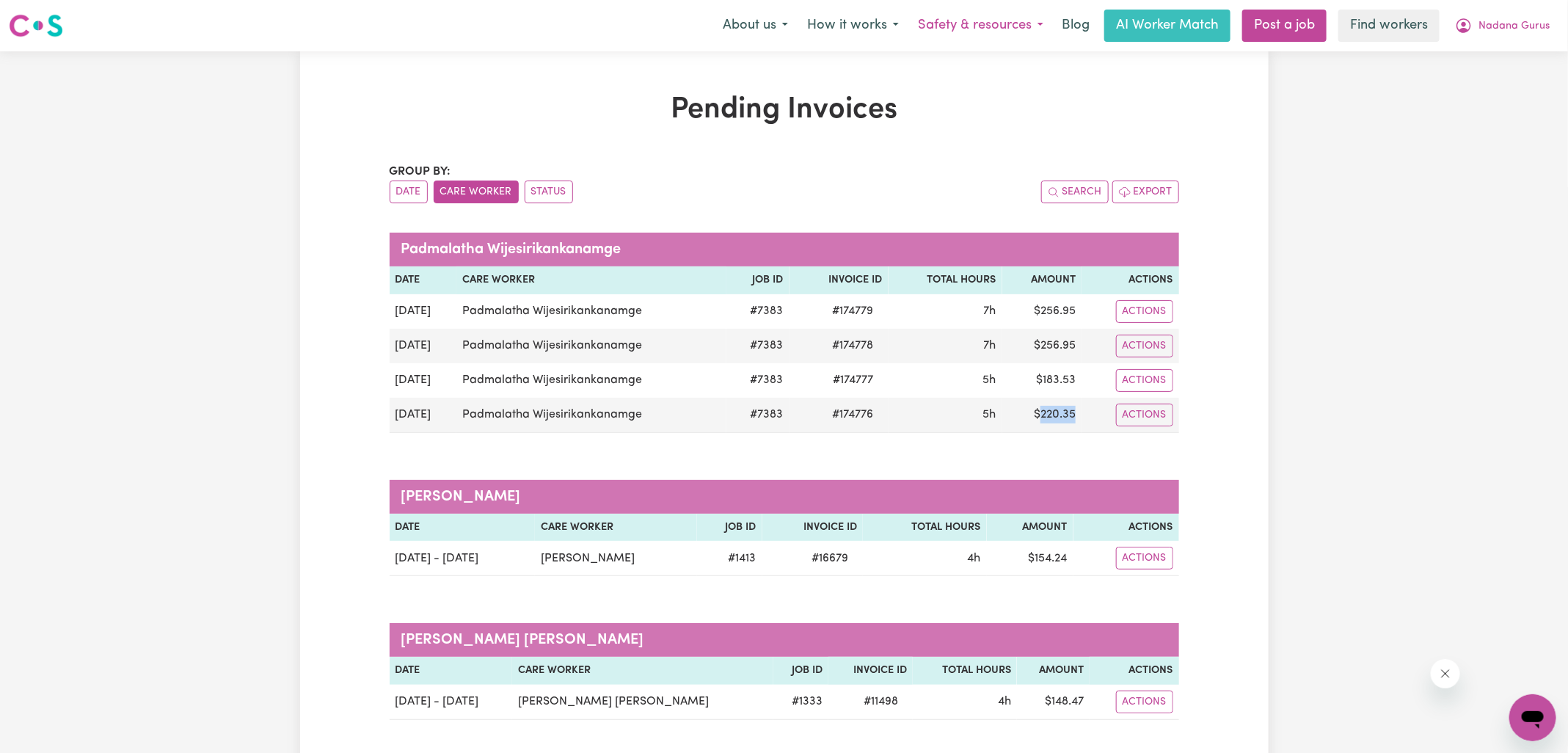
copy td "220.35"
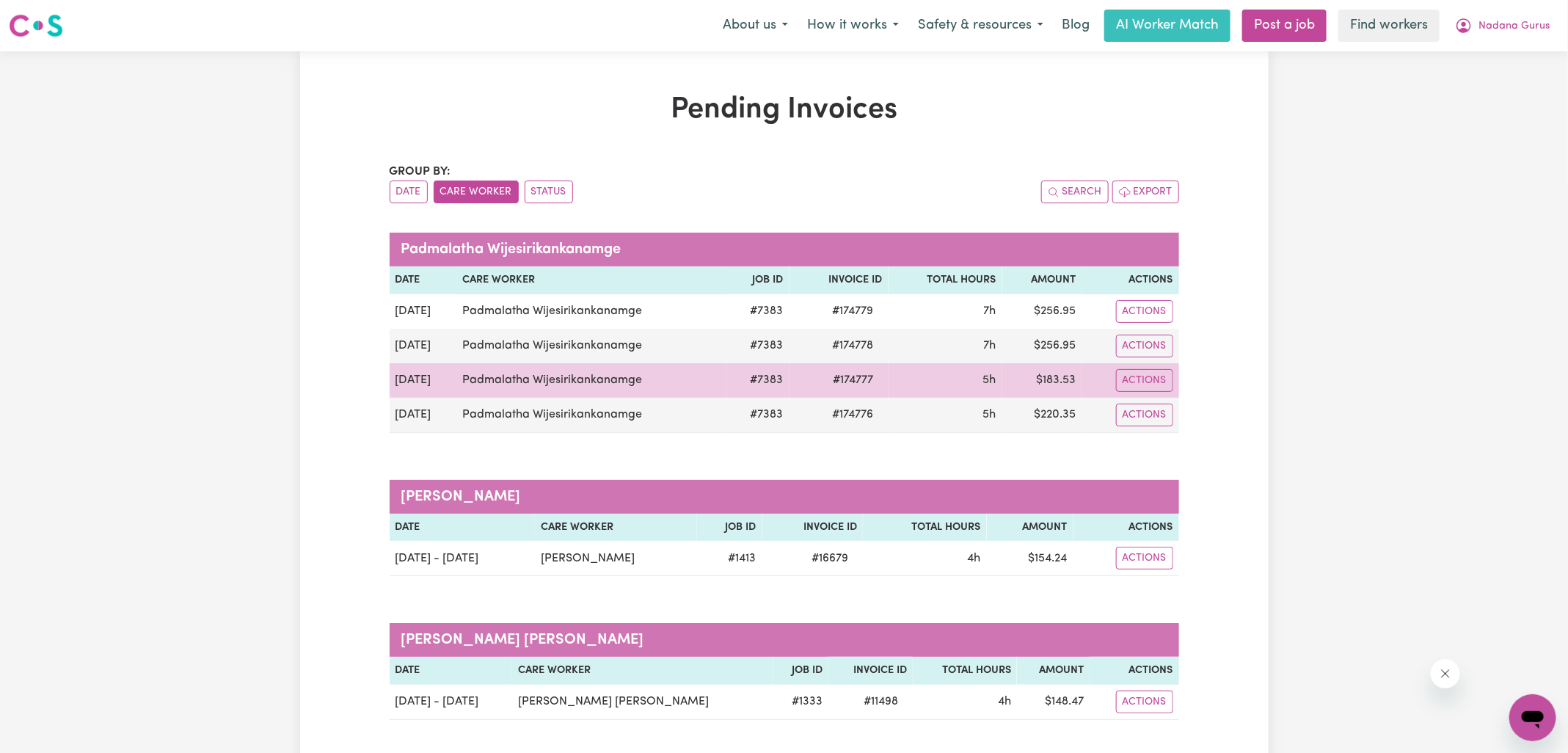
click at [1073, 377] on td "$ 183.53" at bounding box center [1041, 381] width 79 height 35
drag, startPoint x: 1073, startPoint y: 377, endPoint x: 1151, endPoint y: 393, distance: 79.6
click at [1072, 377] on td "$ 183.53" at bounding box center [1041, 381] width 79 height 35
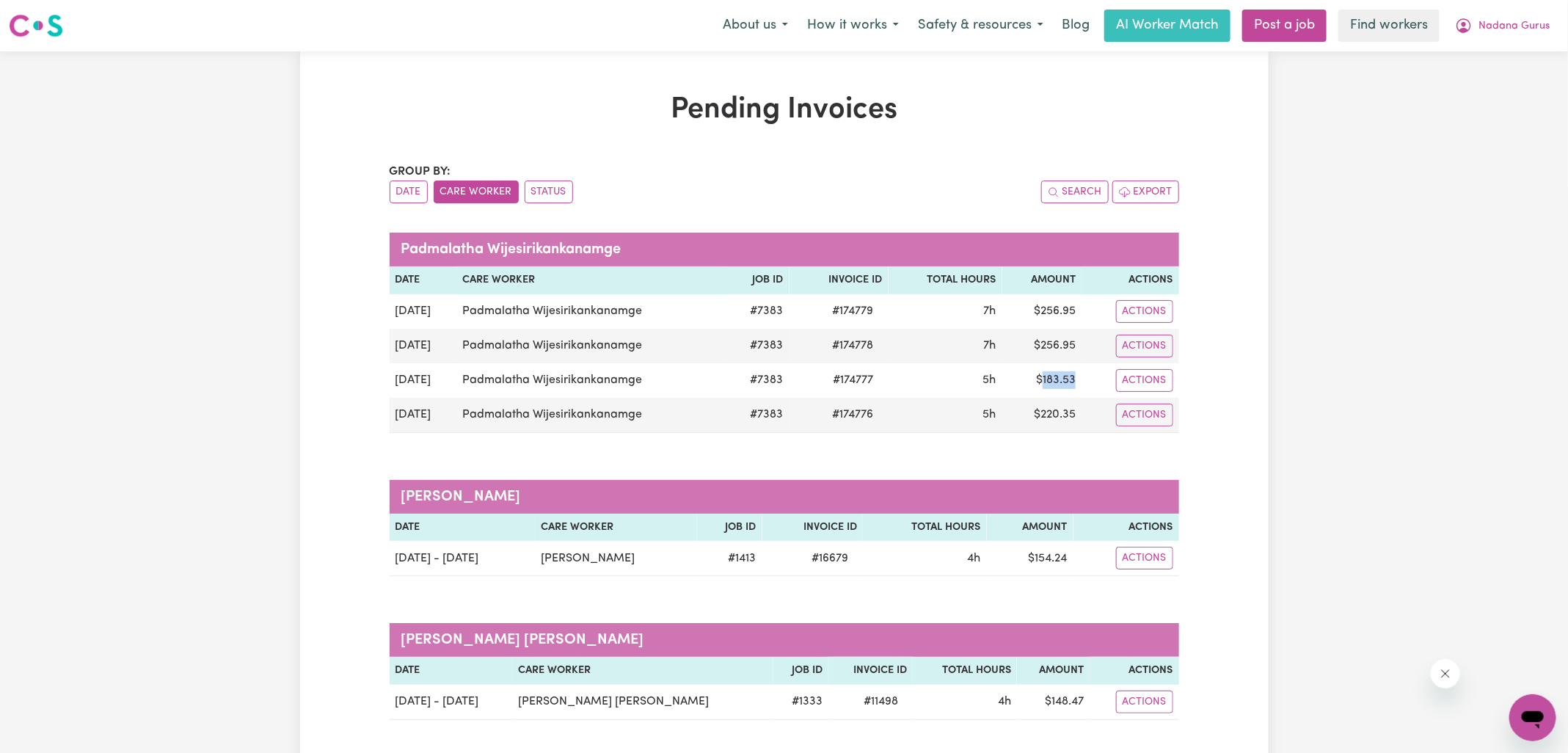
copy td "183.53"
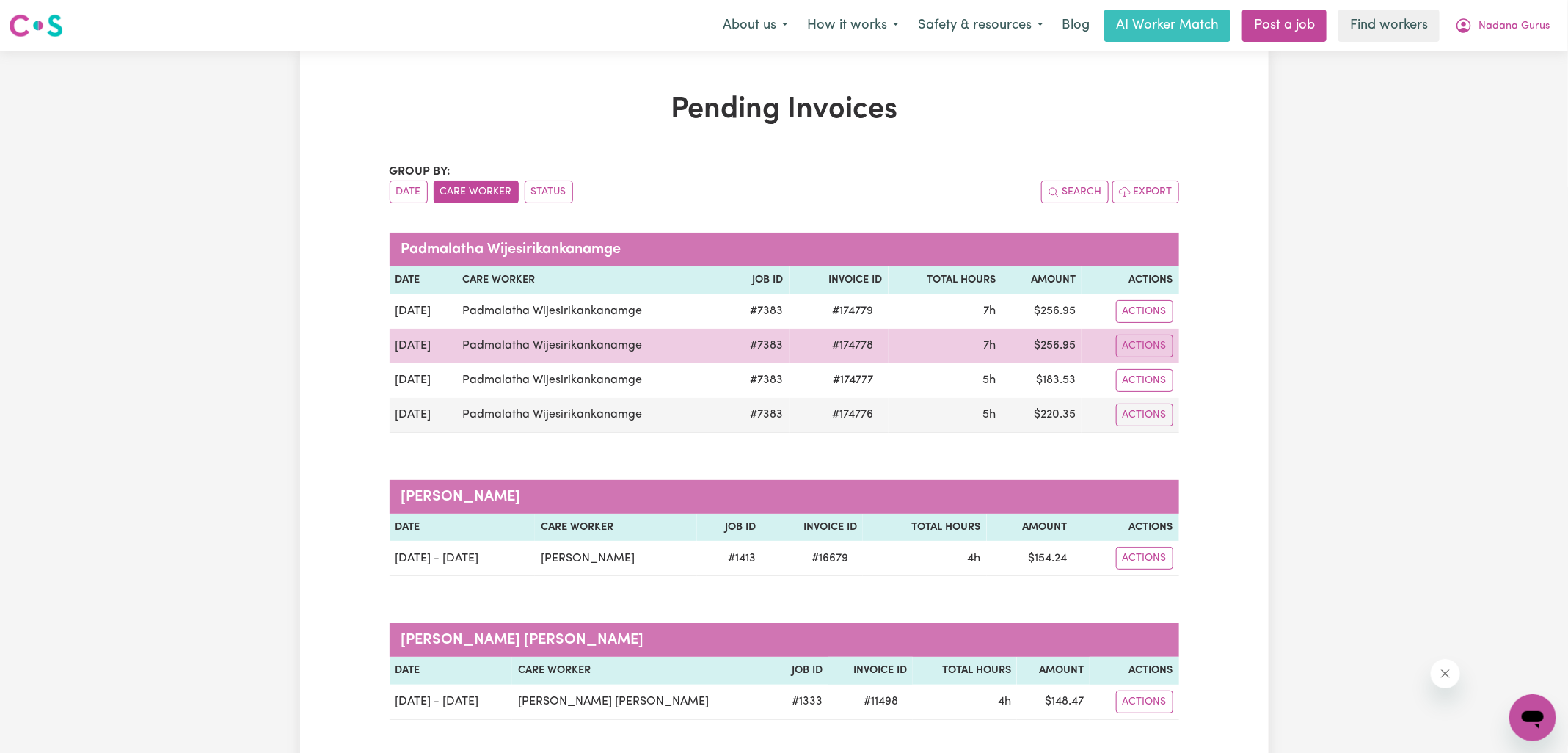
click at [1053, 343] on td "$ 256.95" at bounding box center [1041, 346] width 79 height 35
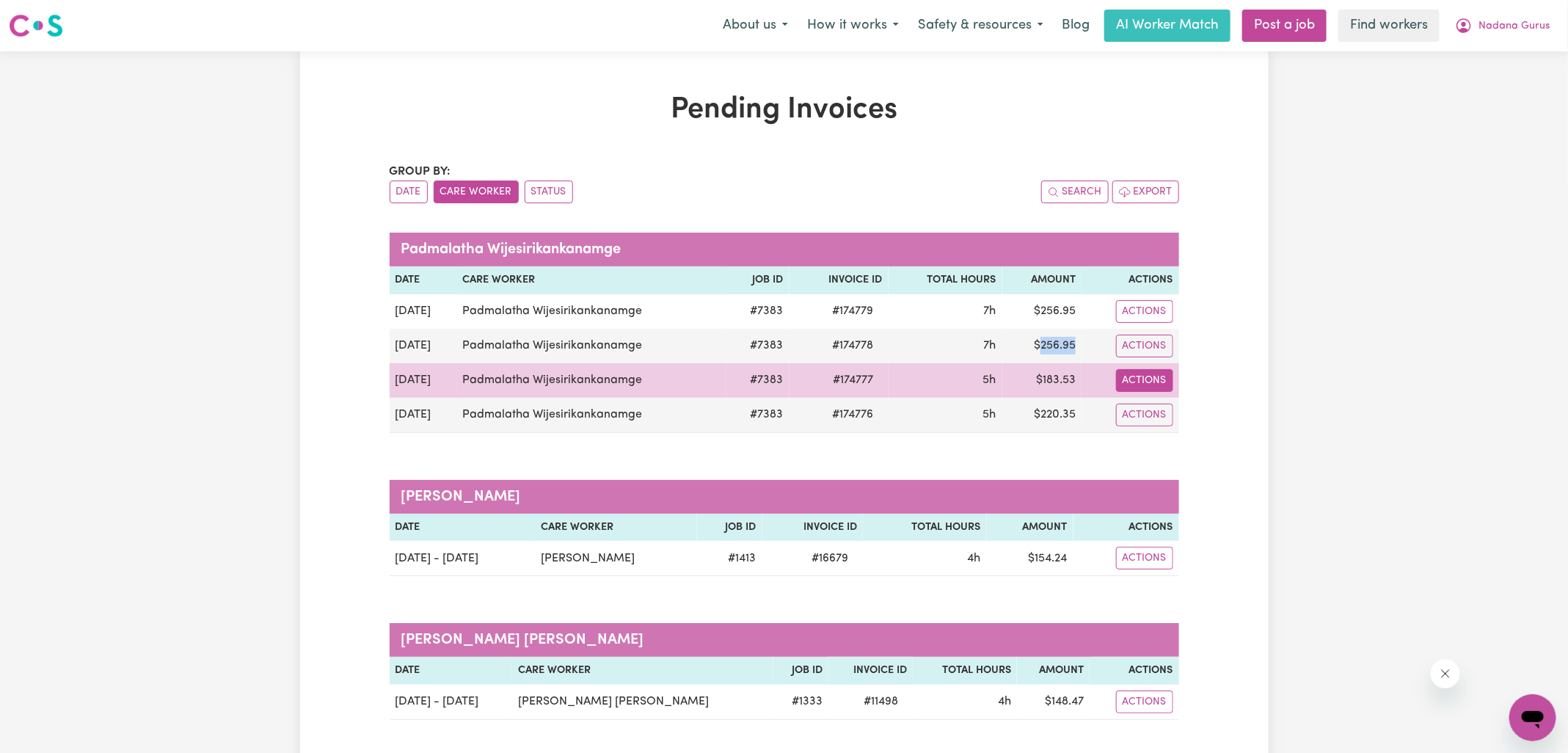
copy td "256.95"
